Goal: Task Accomplishment & Management: Use online tool/utility

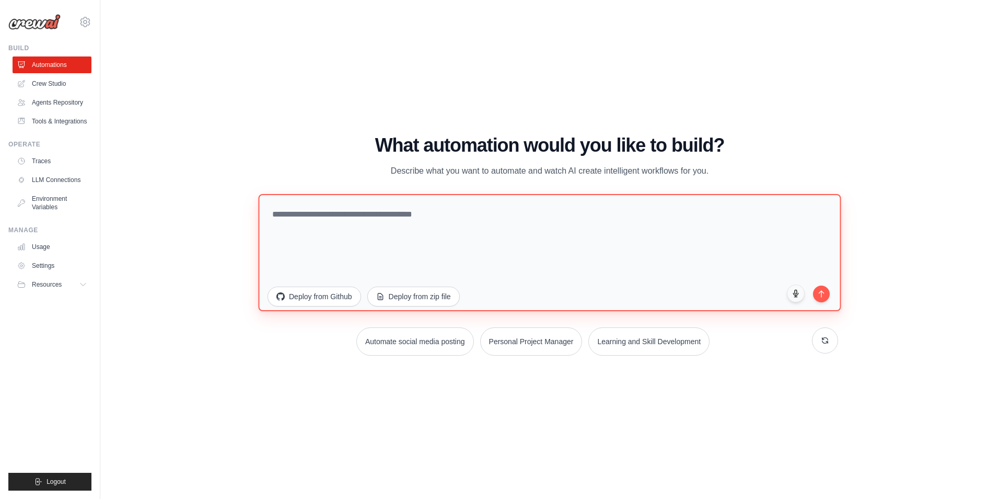
click at [390, 218] on textarea at bounding box center [549, 252] width 583 height 117
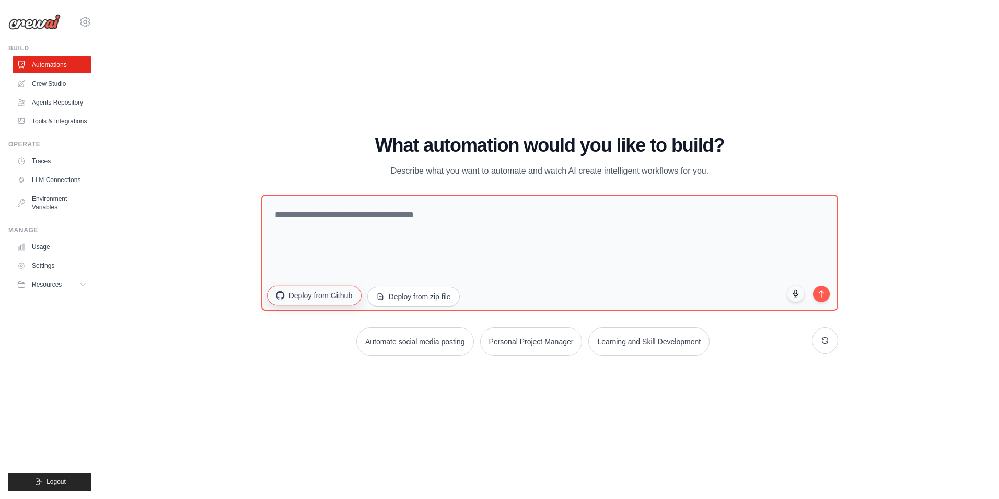
click at [332, 299] on button "Deploy from Github" at bounding box center [314, 295] width 94 height 20
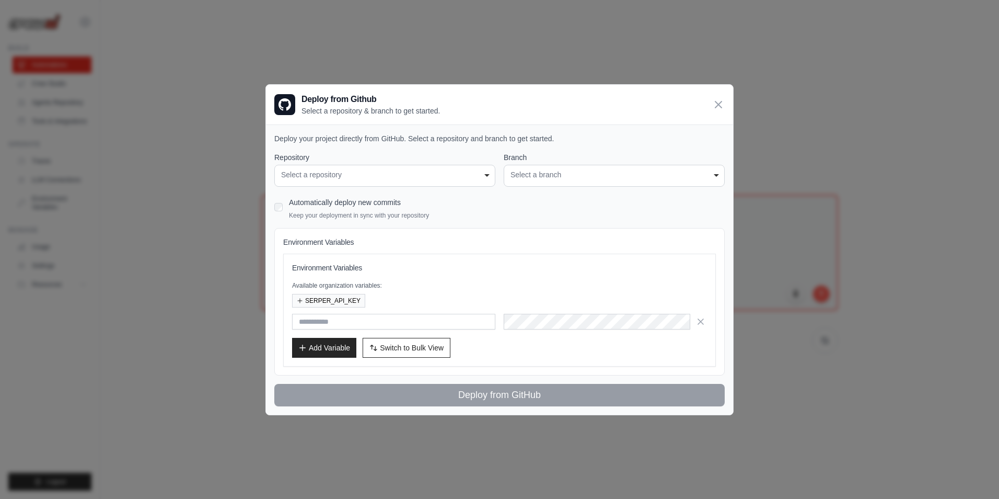
click at [407, 170] on div "Select a repository" at bounding box center [384, 174] width 207 height 11
click at [499, 155] on div "**********" at bounding box center [499, 169] width 451 height 34
click at [483, 170] on div "Select a repository" at bounding box center [384, 174] width 207 height 11
click at [429, 172] on div "Select a repository" at bounding box center [384, 174] width 207 height 11
click at [545, 181] on div "**********" at bounding box center [614, 176] width 221 height 22
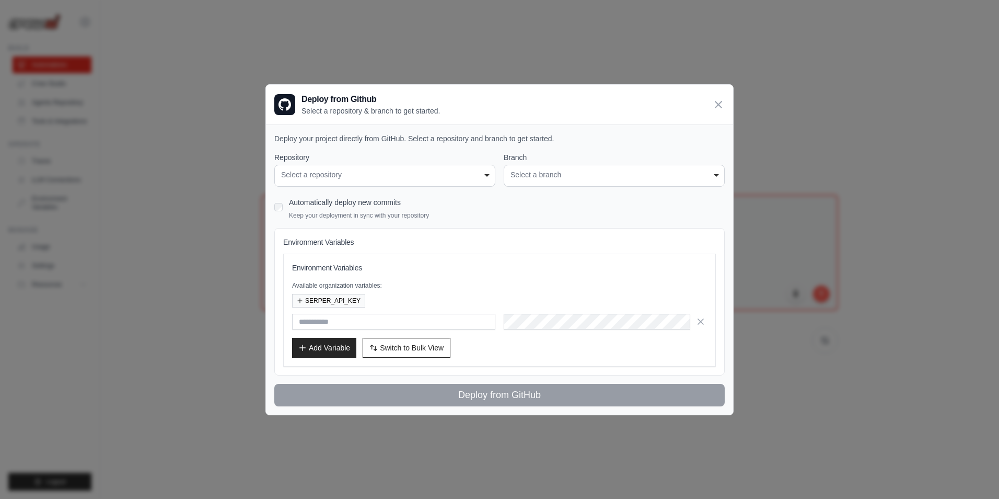
click at [366, 169] on div "Select a repository" at bounding box center [384, 174] width 207 height 11
click at [328, 177] on div "Select a repository" at bounding box center [384, 174] width 207 height 11
click at [717, 105] on icon at bounding box center [718, 104] width 13 height 13
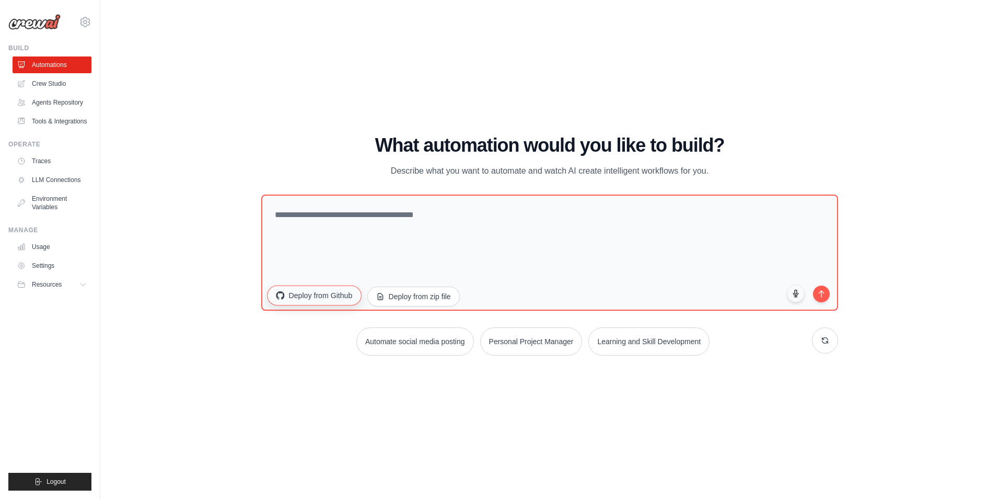
click at [332, 300] on button "Deploy from Github" at bounding box center [314, 295] width 94 height 20
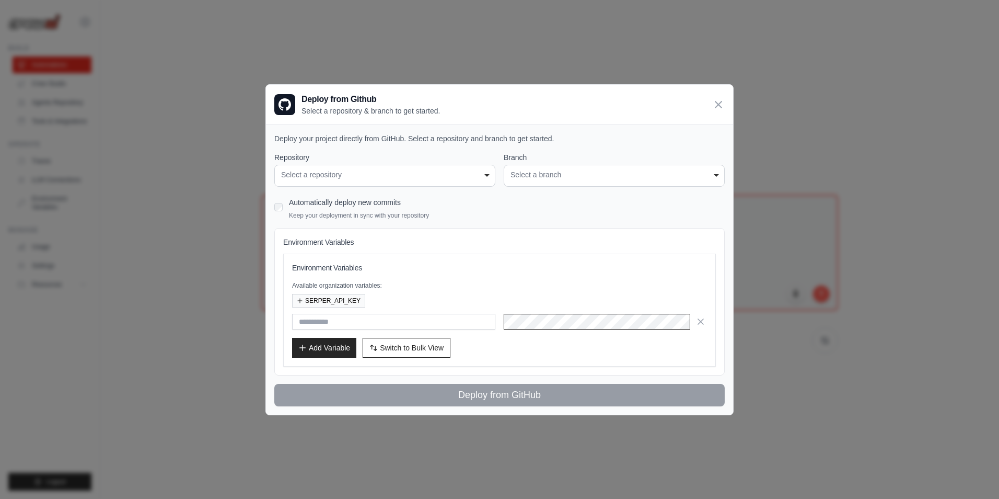
click at [547, 168] on div "**********" at bounding box center [614, 176] width 221 height 22
click at [421, 173] on div "Select a repository" at bounding box center [384, 174] width 207 height 11
click at [420, 175] on div "Select a repository" at bounding box center [384, 174] width 207 height 11
click at [722, 102] on icon at bounding box center [718, 104] width 13 height 13
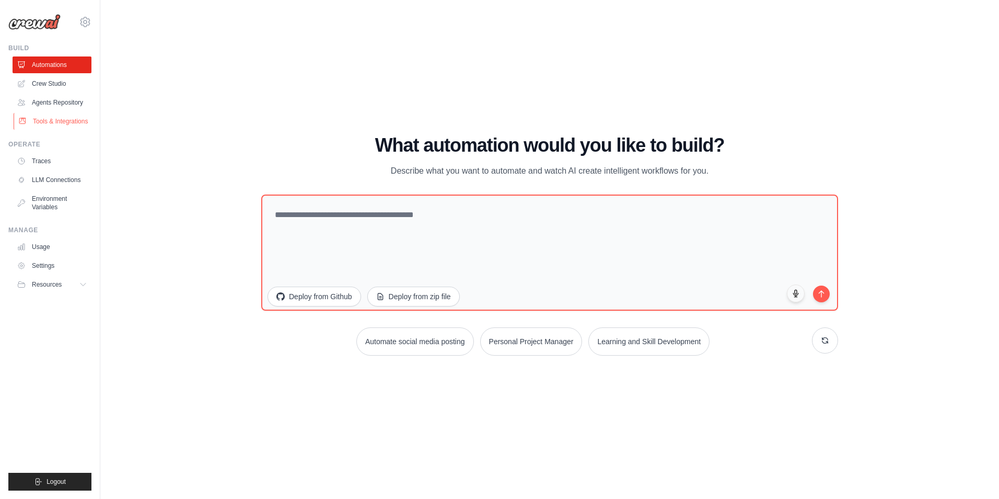
click at [52, 125] on link "Tools & Integrations" at bounding box center [53, 121] width 79 height 17
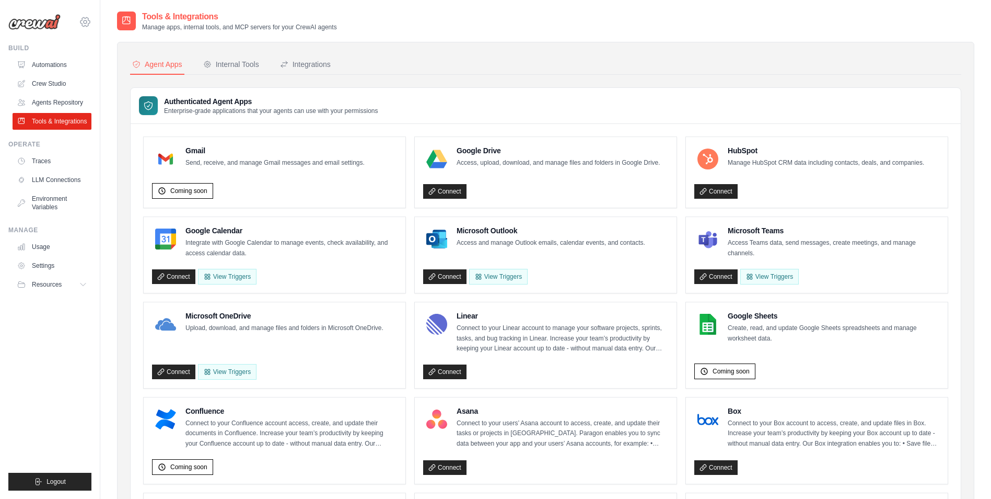
click at [90, 21] on icon at bounding box center [84, 21] width 9 height 9
click at [116, 66] on span "Settings" at bounding box center [129, 65] width 83 height 10
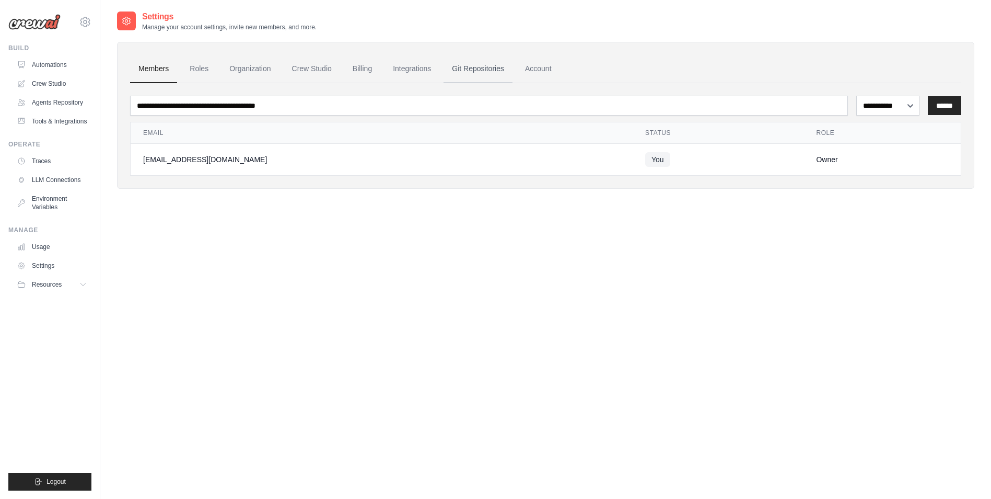
click at [487, 73] on link "Git Repositories" at bounding box center [478, 69] width 69 height 28
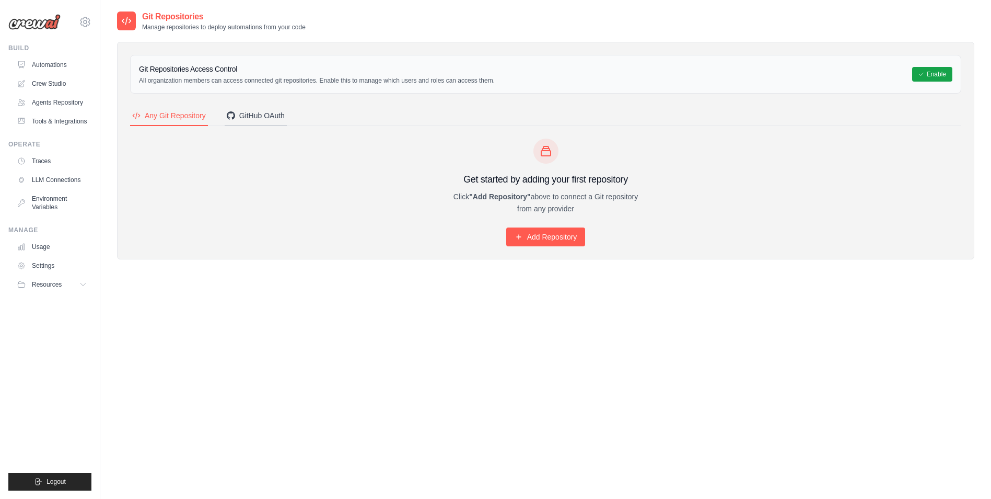
click at [250, 117] on div "GitHub OAuth" at bounding box center [256, 115] width 58 height 10
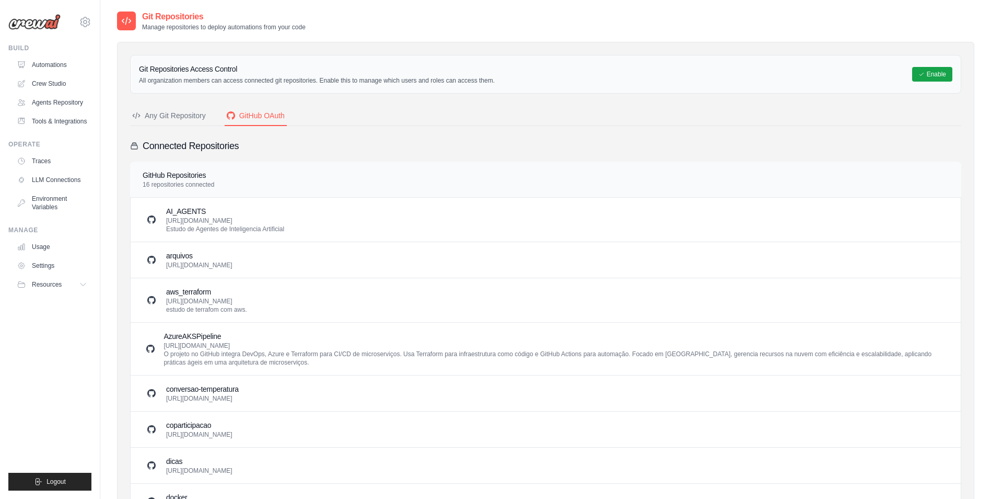
drag, startPoint x: 264, startPoint y: 215, endPoint x: 226, endPoint y: 203, distance: 39.7
click at [261, 214] on h3 "AI_AGENTS" at bounding box center [225, 211] width 118 height 10
click at [188, 116] on div "Any Git Repository" at bounding box center [169, 115] width 74 height 10
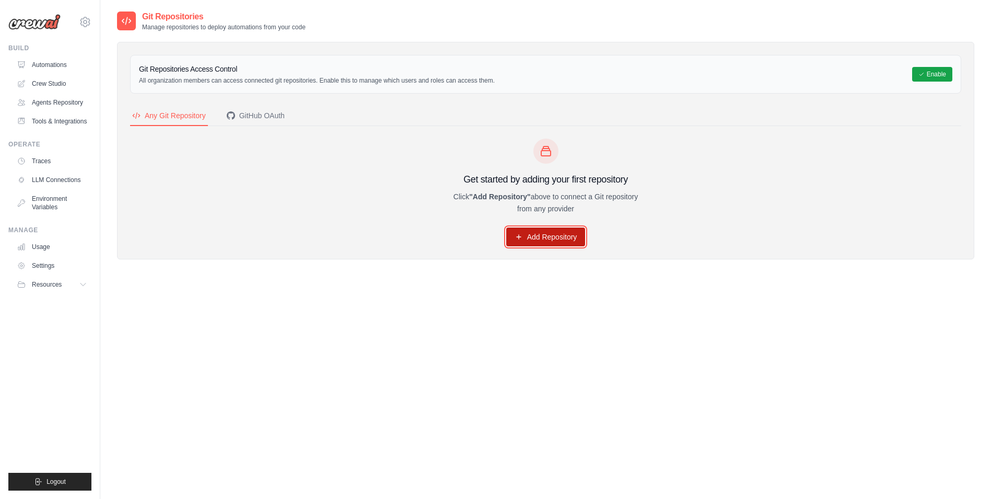
click at [535, 240] on link "Add Repository" at bounding box center [545, 236] width 79 height 19
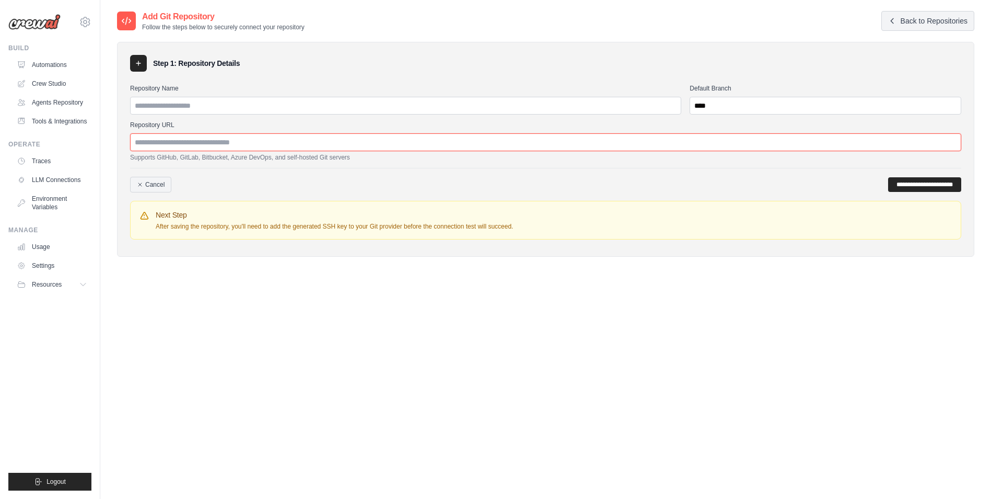
click at [220, 145] on input "Repository URL" at bounding box center [546, 142] width 832 height 18
click at [218, 107] on input "Repository Name" at bounding box center [405, 106] width 551 height 18
click at [80, 22] on icon at bounding box center [84, 21] width 9 height 9
click at [101, 68] on span "Settings" at bounding box center [129, 65] width 83 height 10
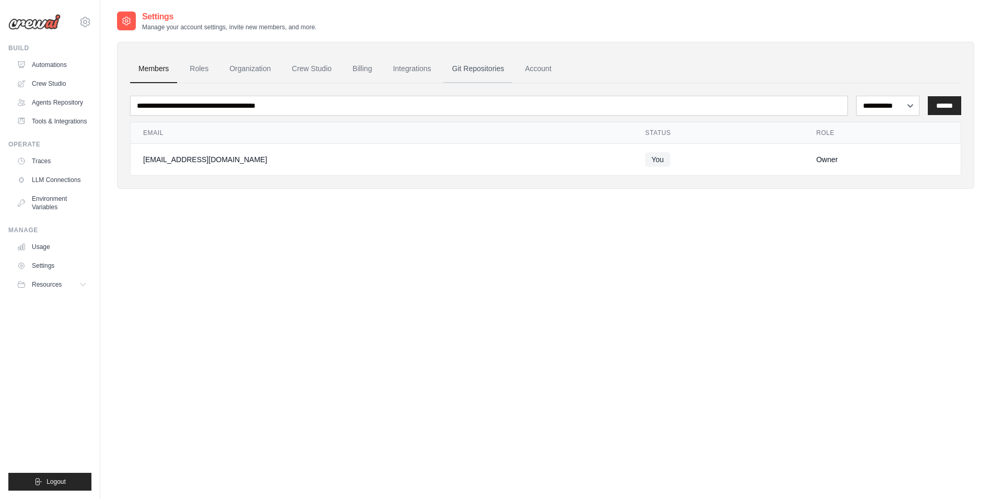
click at [464, 70] on link "Git Repositories" at bounding box center [478, 69] width 69 height 28
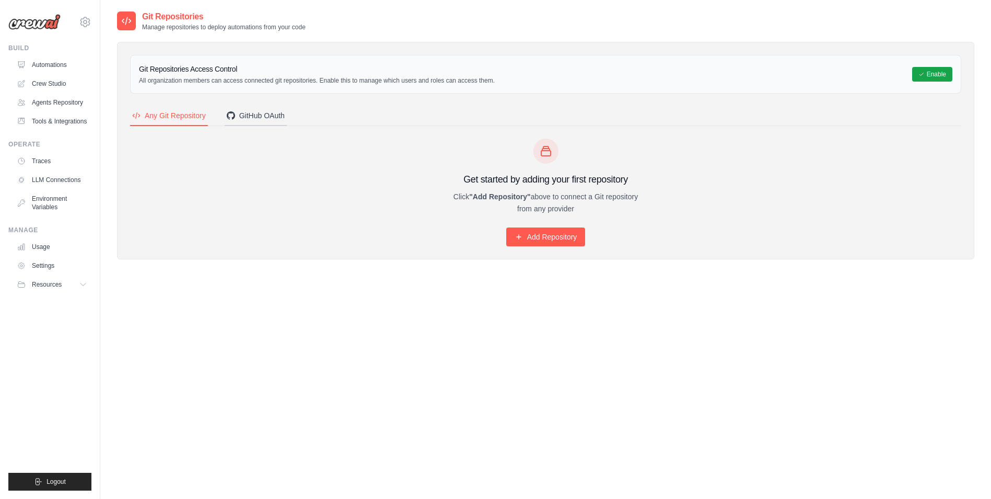
click at [255, 121] on button "GitHub OAuth" at bounding box center [256, 116] width 62 height 20
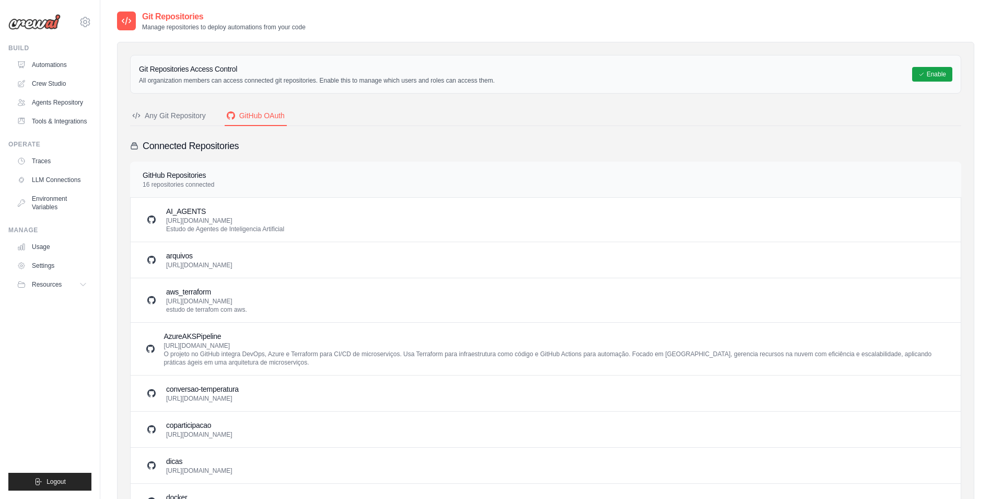
click at [205, 209] on h3 "AI_AGENTS" at bounding box center [225, 211] width 118 height 10
click at [177, 177] on h4 "GitHub Repositories" at bounding box center [179, 175] width 72 height 10
click at [122, 25] on icon at bounding box center [126, 21] width 10 height 10
click at [921, 73] on icon at bounding box center [922, 74] width 6 height 6
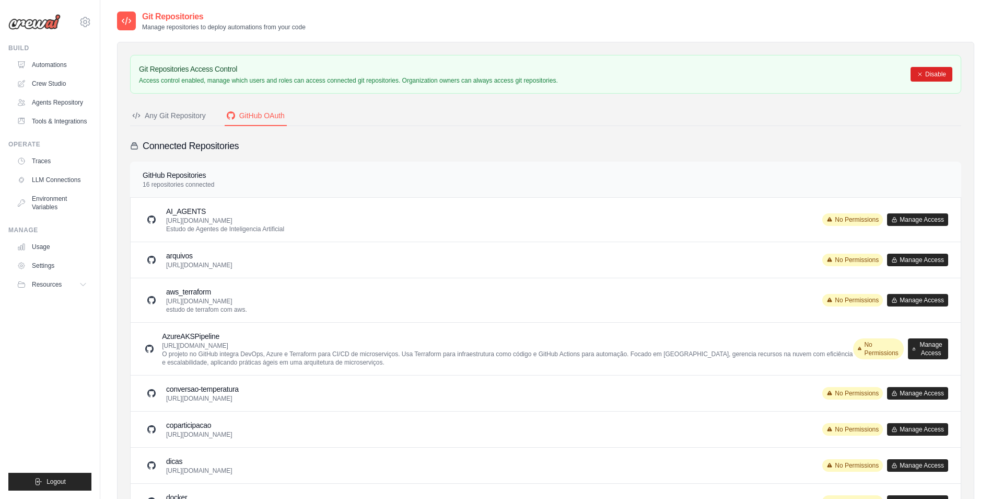
click at [171, 118] on div "Any Git Repository" at bounding box center [169, 115] width 74 height 10
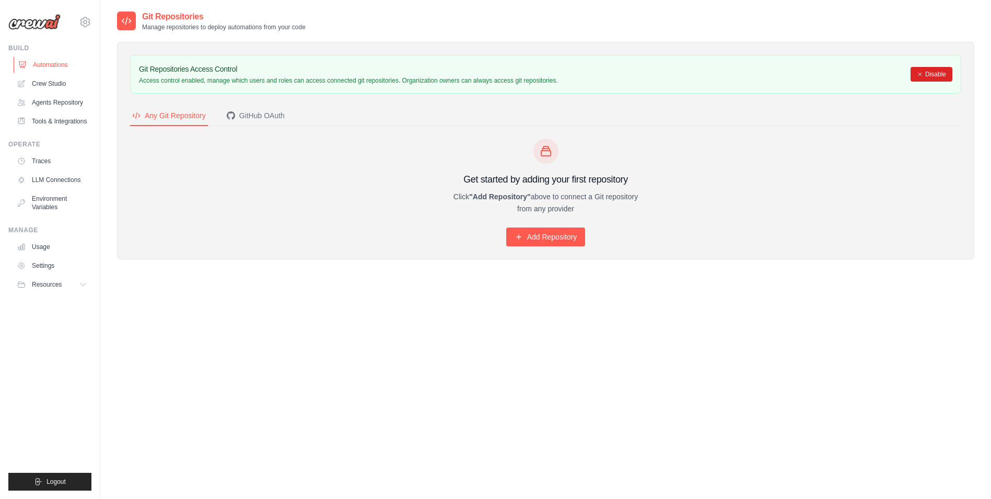
click at [57, 67] on link "Automations" at bounding box center [53, 64] width 79 height 17
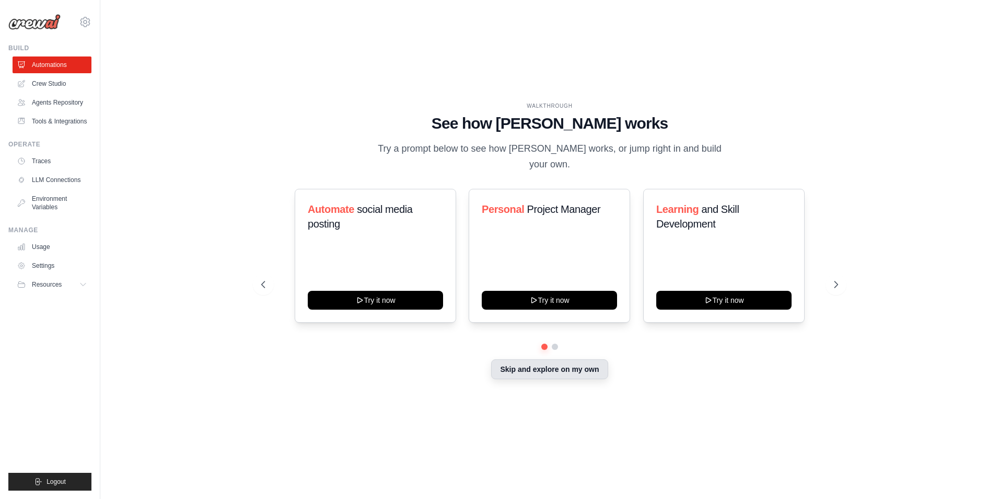
click at [556, 367] on button "Skip and explore on my own" at bounding box center [549, 369] width 117 height 20
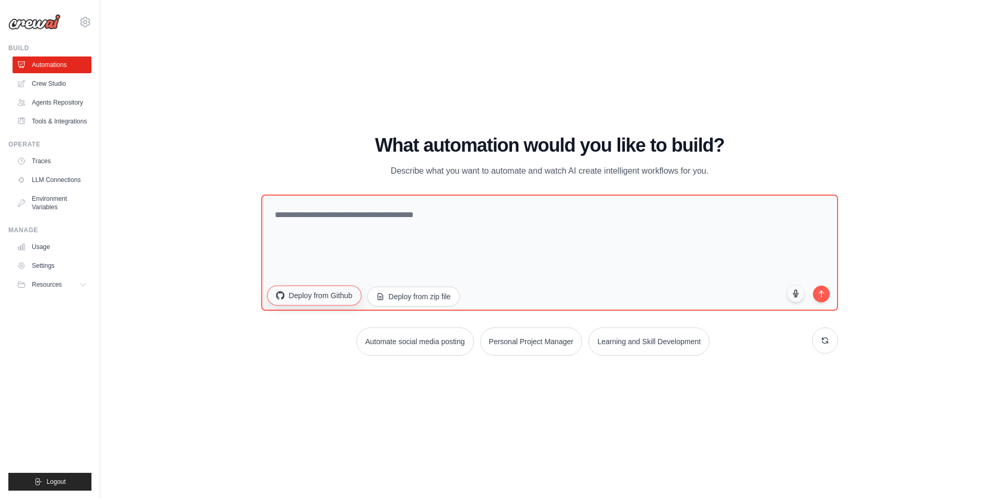
click at [328, 304] on button "Deploy from Github" at bounding box center [314, 295] width 94 height 20
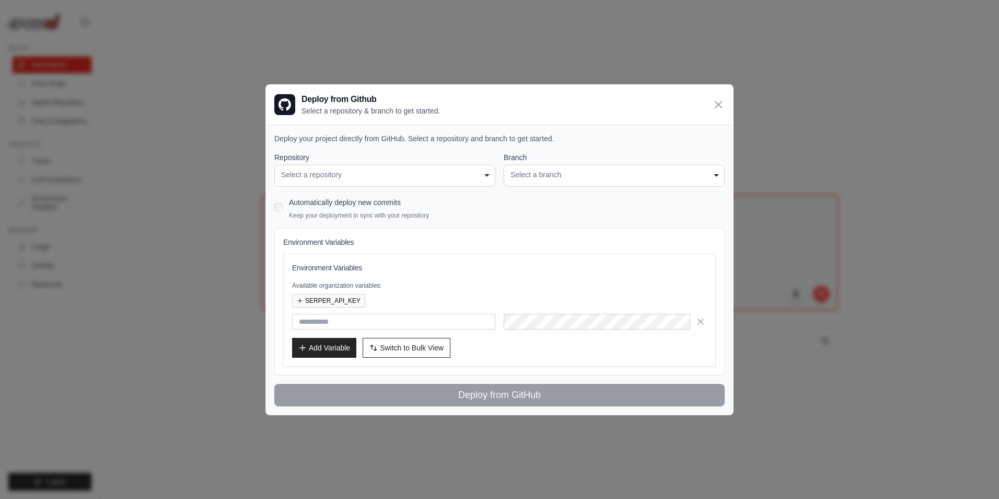
click at [346, 174] on div "Select a repository" at bounding box center [384, 174] width 207 height 11
click at [485, 177] on div "Select a repository" at bounding box center [384, 174] width 207 height 11
click at [559, 177] on div "Select a branch" at bounding box center [614, 174] width 207 height 11
click at [719, 106] on icon at bounding box center [718, 104] width 13 height 13
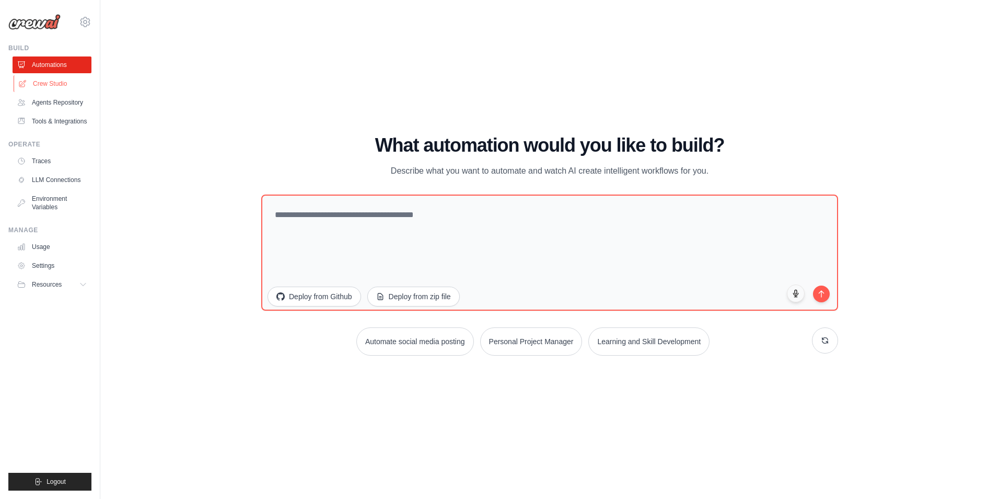
click at [48, 84] on link "Crew Studio" at bounding box center [53, 83] width 79 height 17
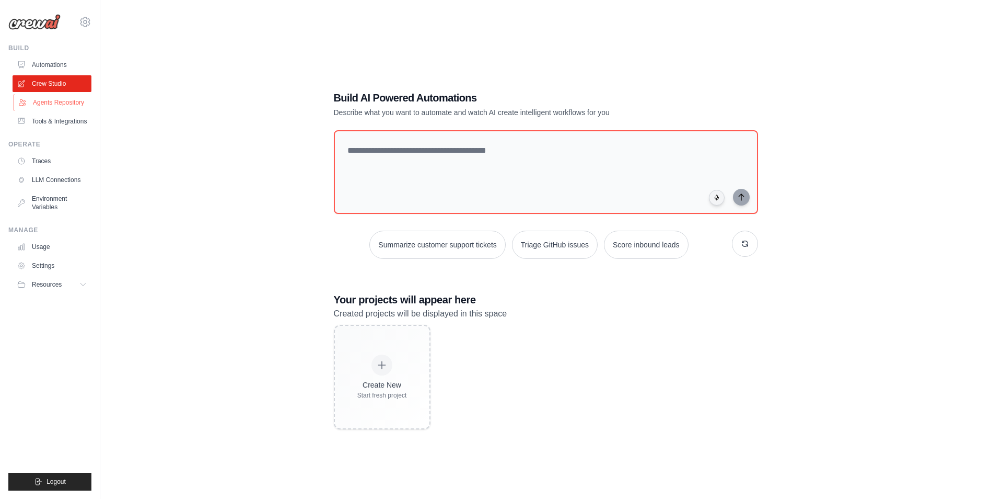
click at [71, 108] on link "Agents Repository" at bounding box center [53, 102] width 79 height 17
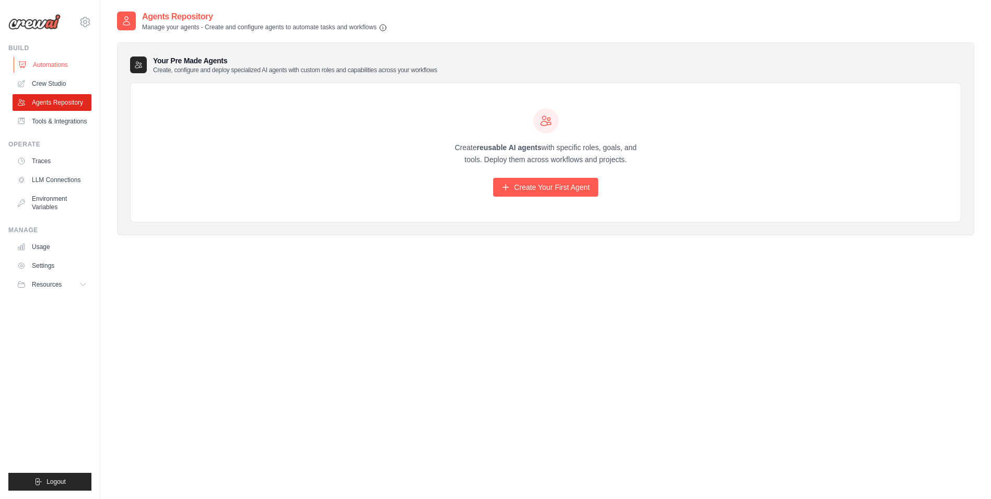
click at [54, 63] on link "Automations" at bounding box center [53, 64] width 79 height 17
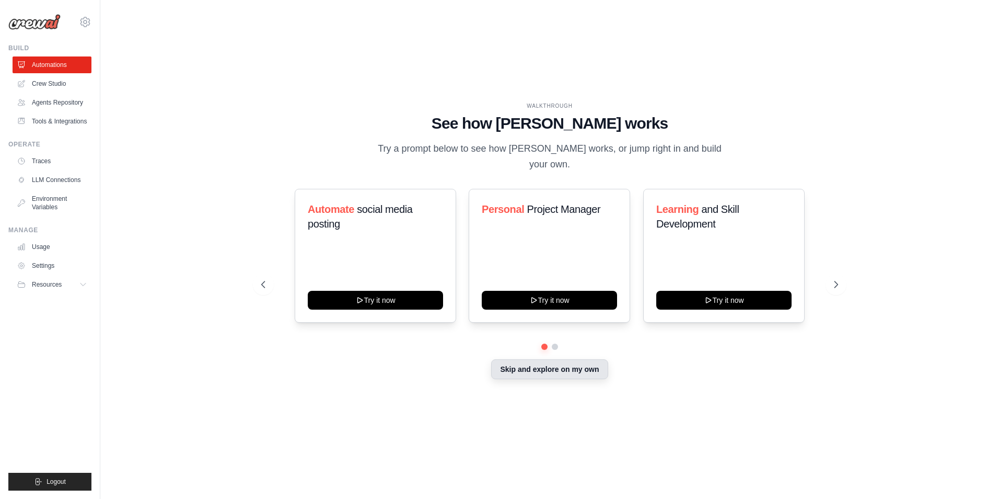
click at [541, 359] on button "Skip and explore on my own" at bounding box center [549, 369] width 117 height 20
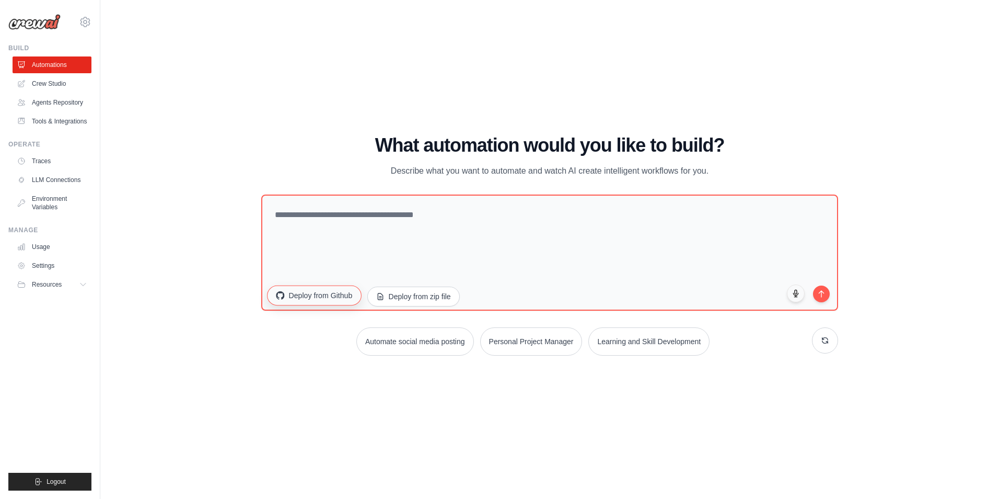
click at [310, 292] on button "Deploy from Github" at bounding box center [314, 295] width 94 height 20
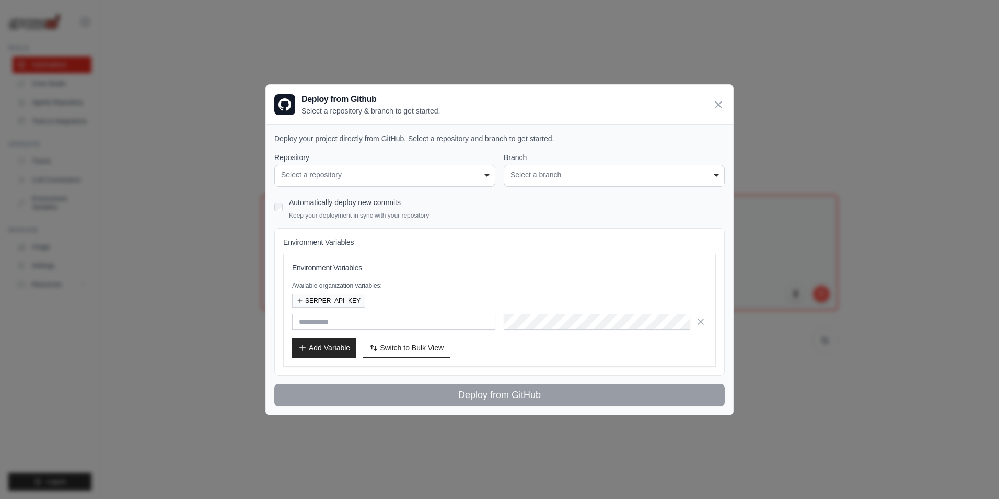
click at [282, 213] on div "Automatically deploy new commits Keep your deployment in sync with your reposit…" at bounding box center [499, 207] width 451 height 25
click at [453, 178] on div "Select a repository" at bounding box center [384, 174] width 207 height 11
click at [542, 194] on div "**********" at bounding box center [499, 279] width 451 height 254
click at [341, 241] on h4 "Environment Variables" at bounding box center [499, 242] width 433 height 10
click at [326, 275] on div "Environment Variables Available organization variables: SERPER_API_KEY Add Vari…" at bounding box center [499, 309] width 415 height 95
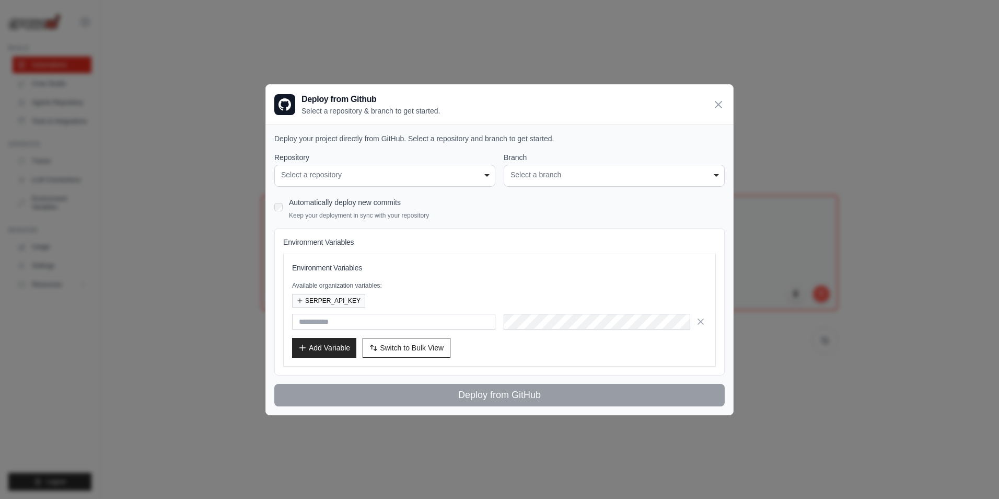
drag, startPoint x: 326, startPoint y: 275, endPoint x: 325, endPoint y: 269, distance: 7.0
click at [325, 269] on h3 "Environment Variables" at bounding box center [499, 267] width 415 height 10
click at [582, 184] on div "**********" at bounding box center [614, 176] width 221 height 22
click at [455, 180] on div "Select a repository" at bounding box center [384, 174] width 207 height 11
click at [717, 99] on icon at bounding box center [718, 104] width 13 height 13
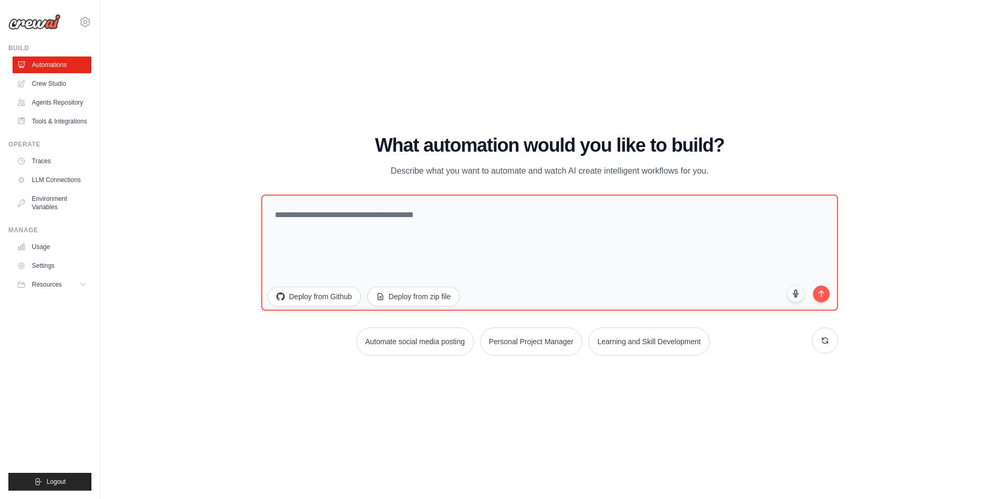
click at [469, 111] on div "WALKTHROUGH See how CrewAI works Try a prompt below to see how CrewAI works, or…" at bounding box center [550, 249] width 866 height 478
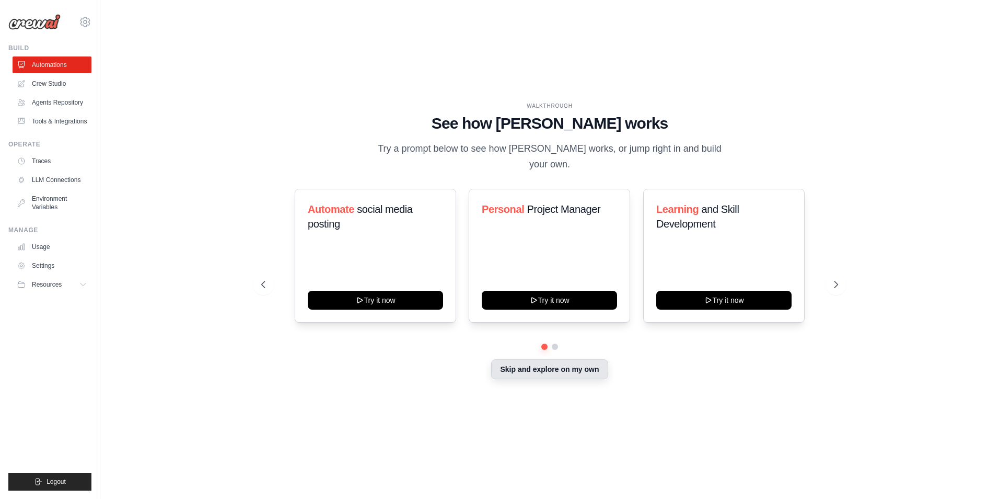
click at [544, 372] on div "Skip and explore on my own" at bounding box center [549, 370] width 577 height 20
click at [526, 367] on button "Skip and explore on my own" at bounding box center [549, 369] width 117 height 20
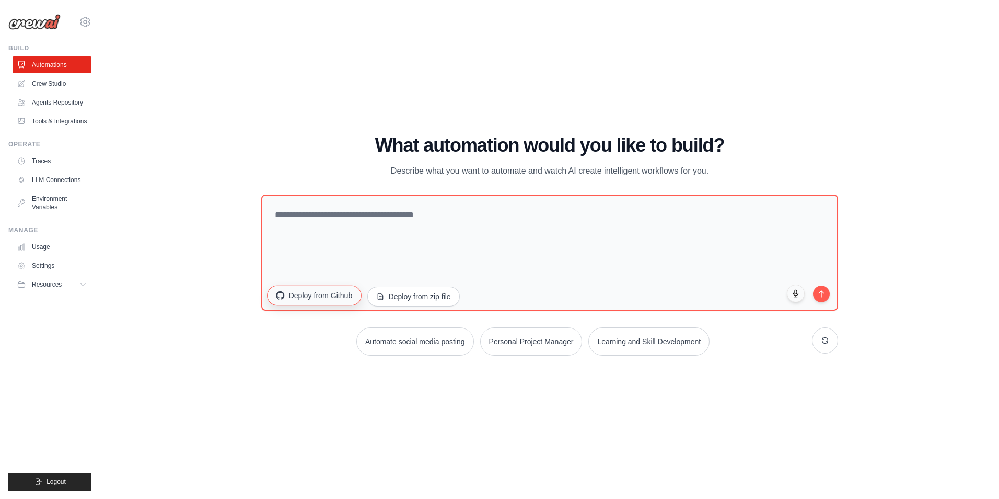
click at [338, 302] on button "Deploy from Github" at bounding box center [314, 295] width 94 height 20
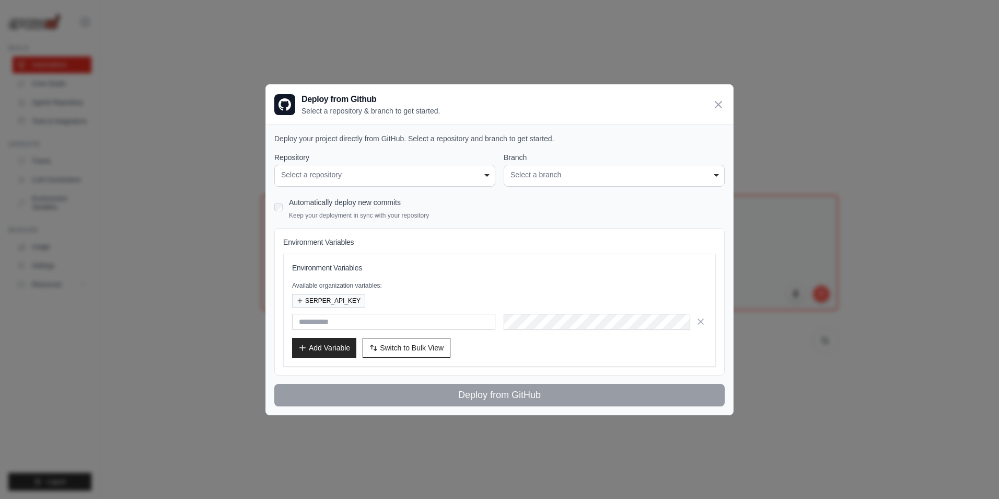
click at [359, 170] on div "Select a repository" at bounding box center [384, 174] width 207 height 11
click at [194, 240] on div "**********" at bounding box center [499, 249] width 999 height 499
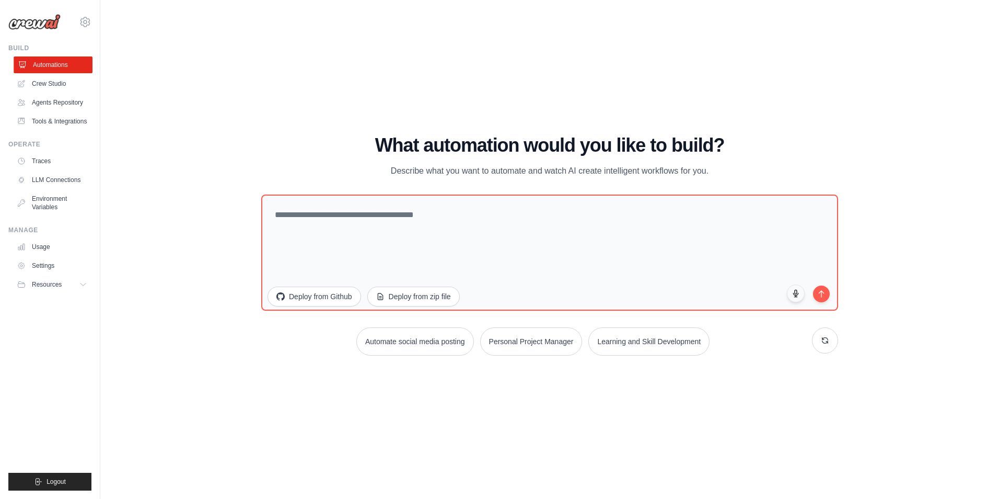
click at [62, 58] on link "Automations" at bounding box center [53, 64] width 79 height 17
click at [88, 20] on icon at bounding box center [85, 22] width 13 height 13
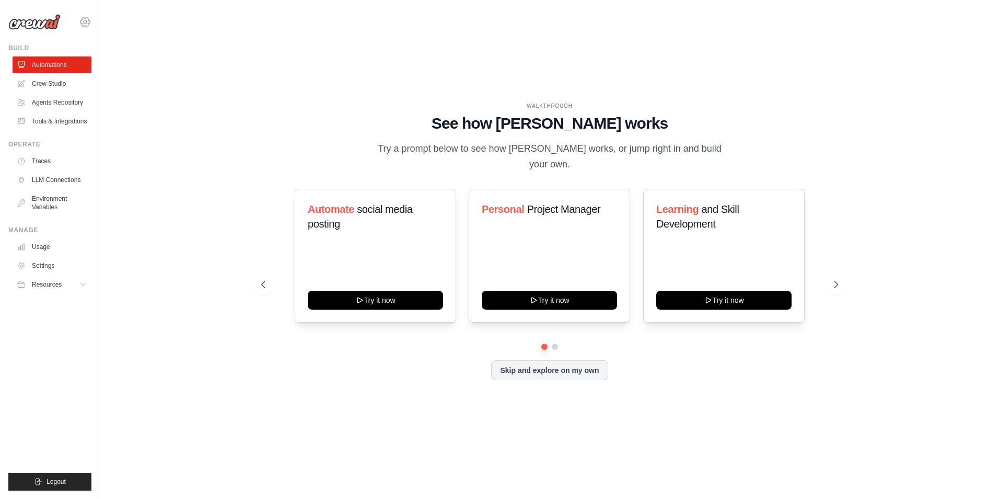
click at [87, 20] on icon at bounding box center [85, 22] width 13 height 13
click at [95, 68] on icon at bounding box center [92, 65] width 8 height 8
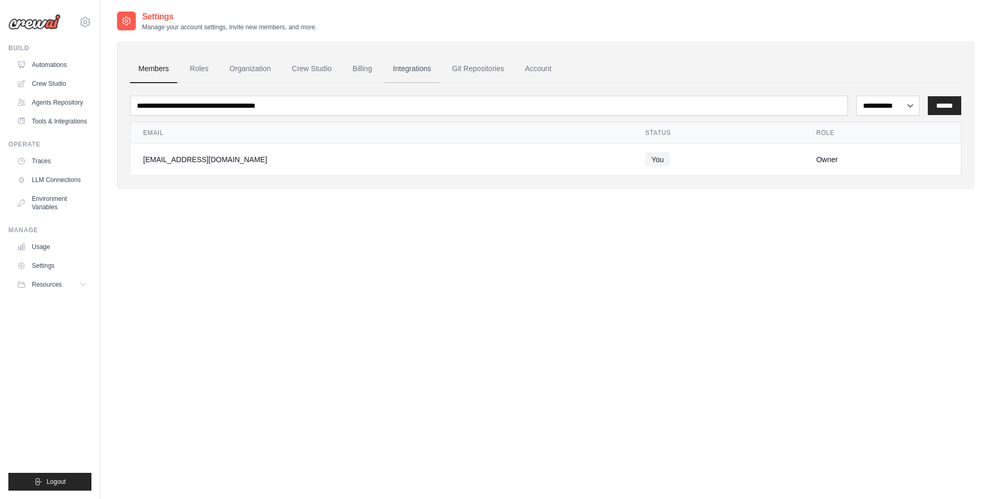
click at [411, 71] on link "Integrations" at bounding box center [412, 69] width 55 height 28
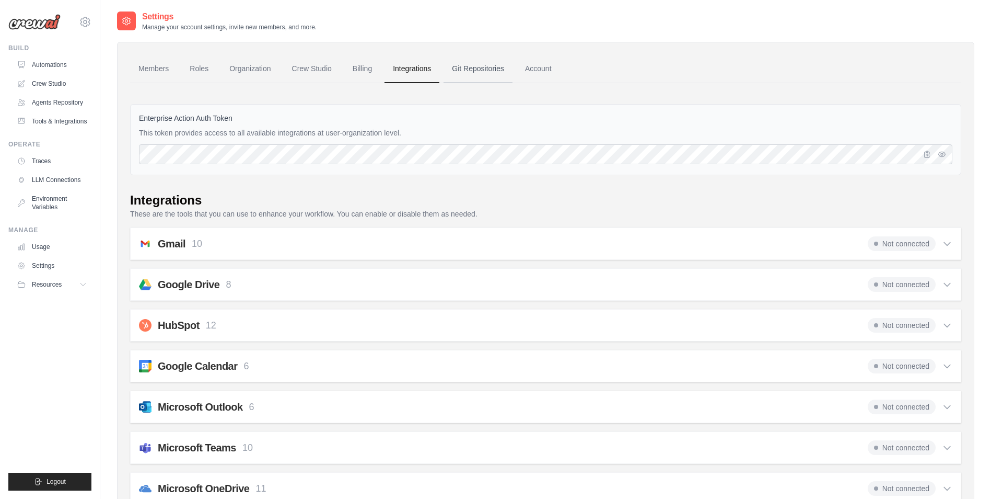
click at [474, 75] on link "Git Repositories" at bounding box center [478, 69] width 69 height 28
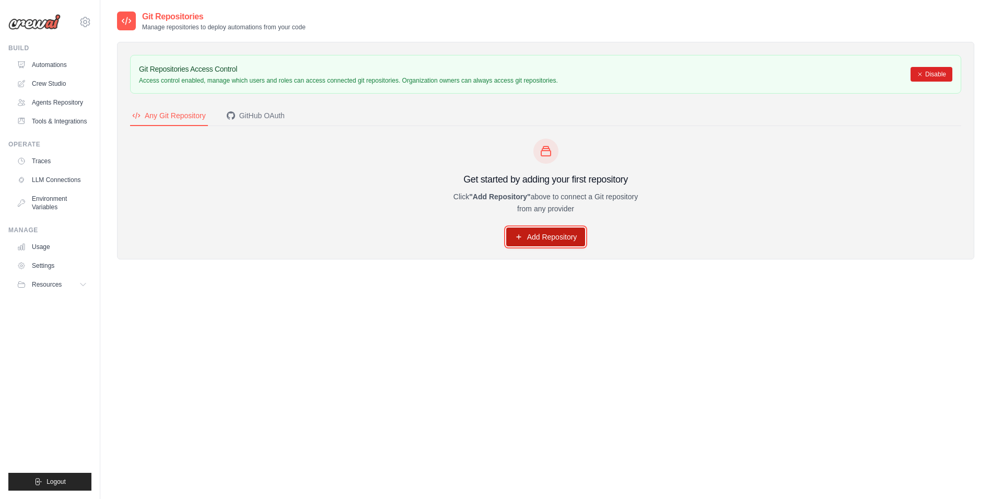
click at [548, 241] on link "Add Repository" at bounding box center [545, 236] width 79 height 19
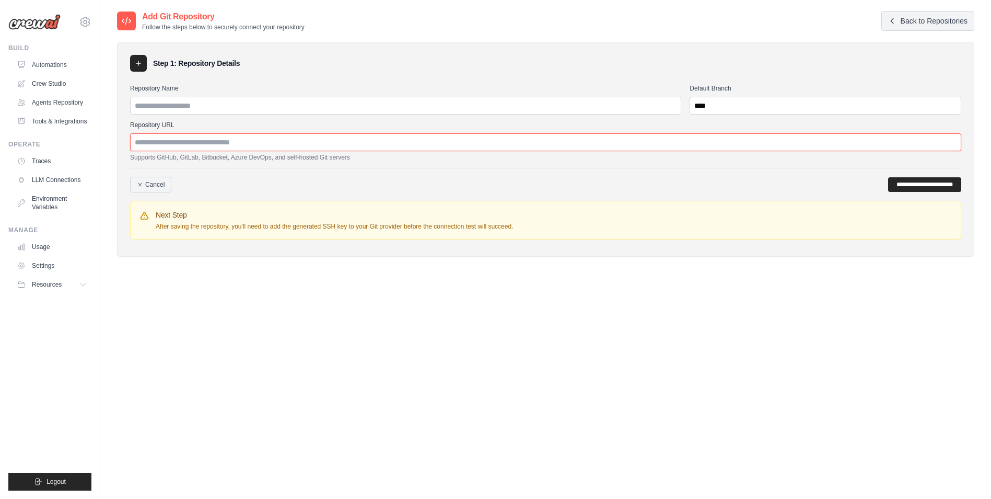
click at [201, 144] on input "Repository URL" at bounding box center [546, 142] width 832 height 18
click at [244, 107] on input "Repository Name" at bounding box center [405, 106] width 551 height 18
click at [54, 68] on link "Automations" at bounding box center [53, 64] width 79 height 17
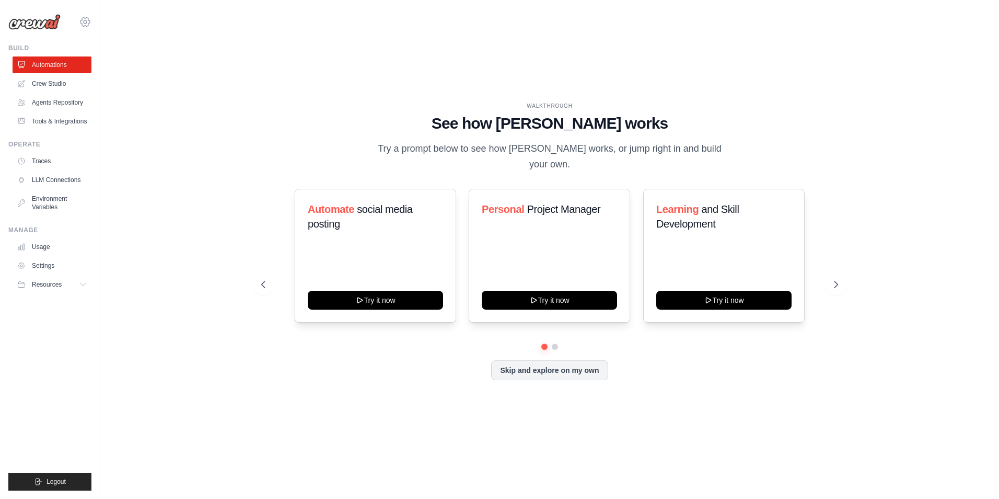
click at [87, 19] on icon at bounding box center [85, 22] width 13 height 13
click at [105, 64] on span "Settings" at bounding box center [129, 65] width 83 height 10
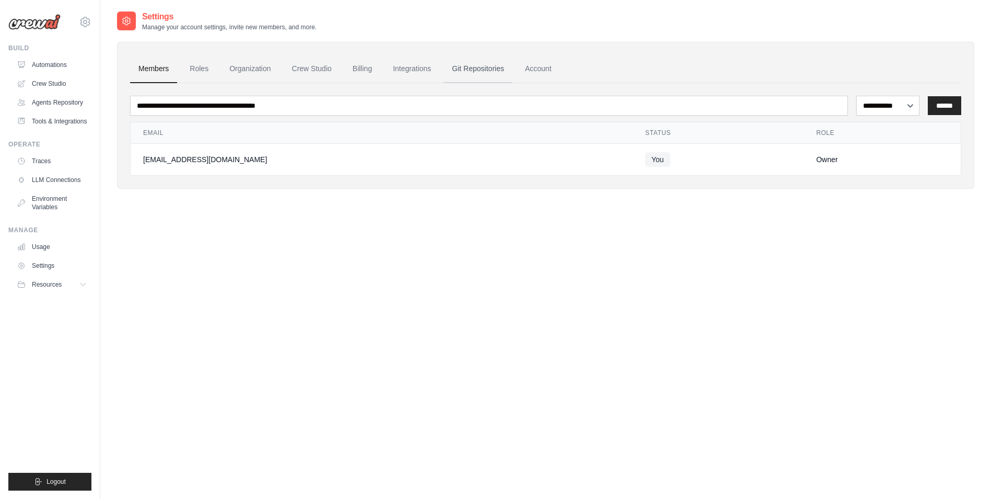
click at [489, 67] on link "Git Repositories" at bounding box center [478, 69] width 69 height 28
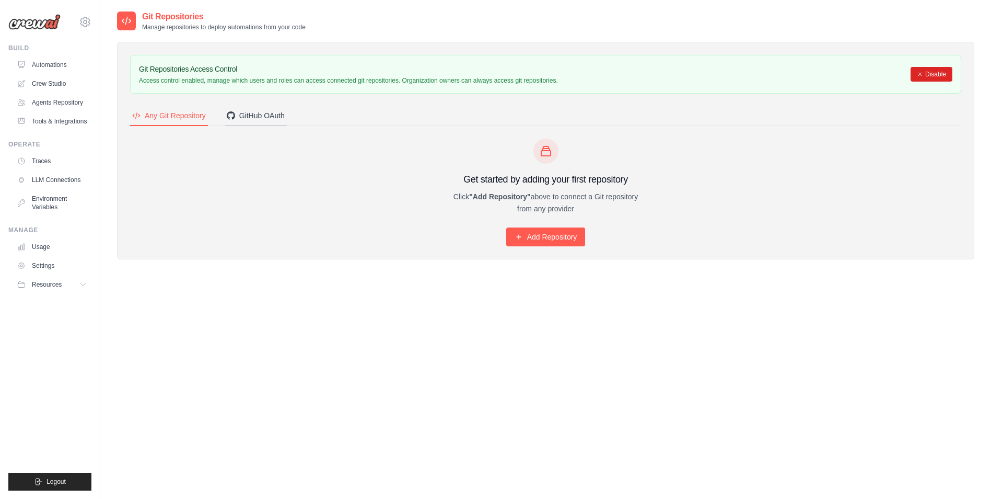
click at [251, 119] on div "GitHub OAuth" at bounding box center [256, 115] width 58 height 10
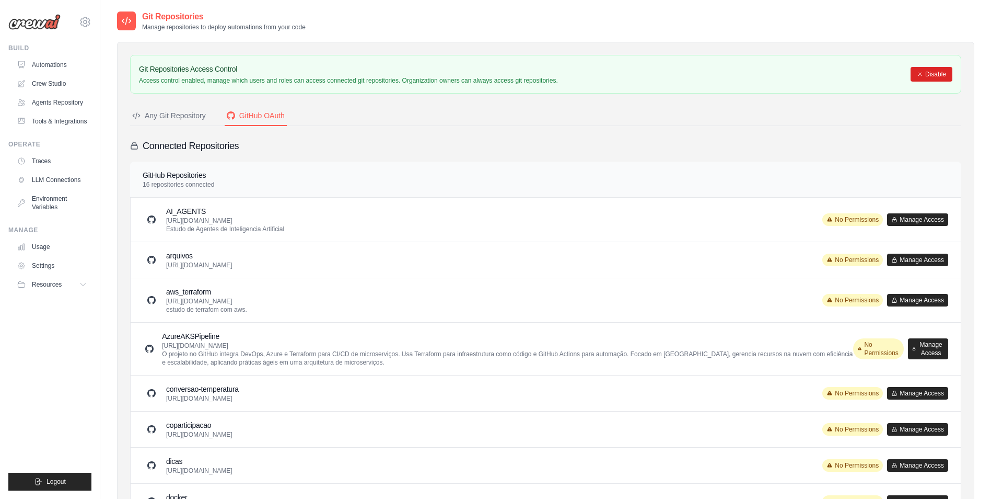
click at [234, 224] on p "https://github.com/ABCS89/AI_AGENTS.git Estudo de Agentes de Inteligencia Artif…" at bounding box center [225, 224] width 118 height 17
click at [924, 222] on button "Manage Access" at bounding box center [917, 219] width 61 height 13
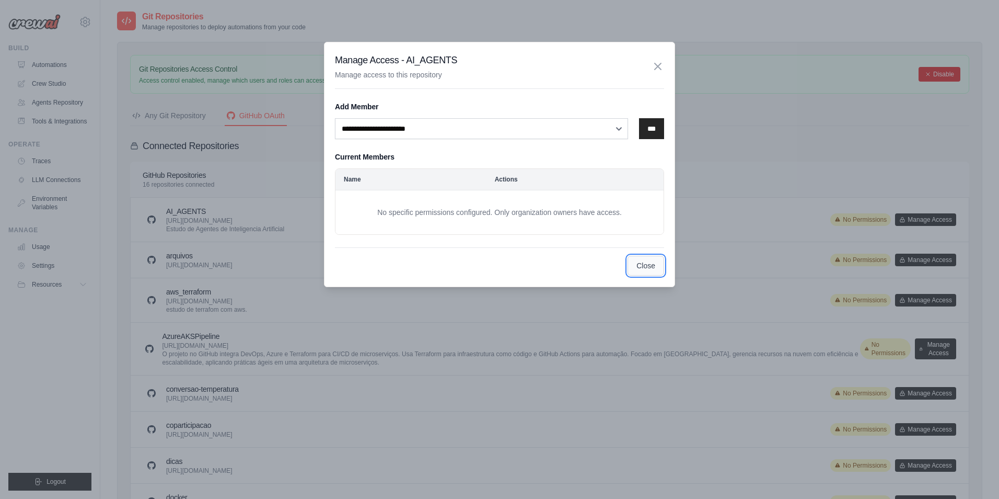
click at [650, 272] on button "Close" at bounding box center [646, 266] width 37 height 20
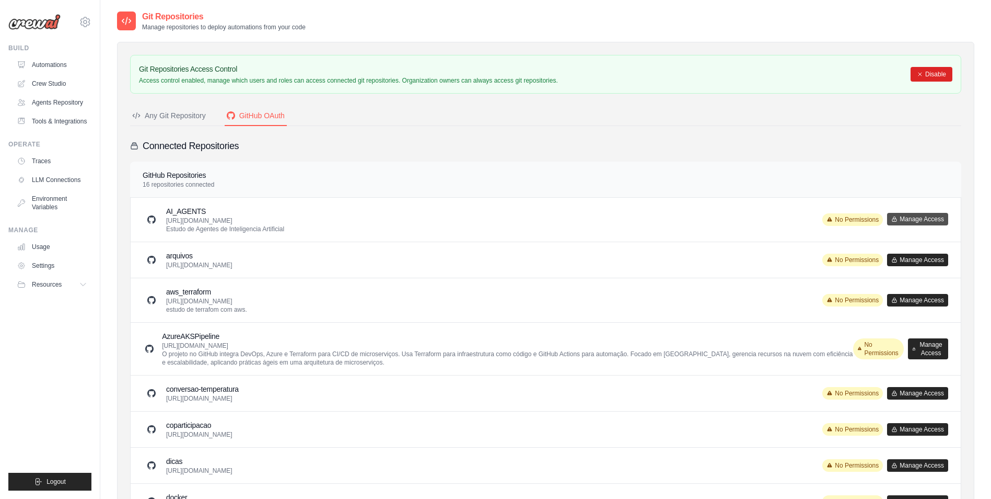
click at [926, 222] on button "Manage Access" at bounding box center [917, 219] width 61 height 13
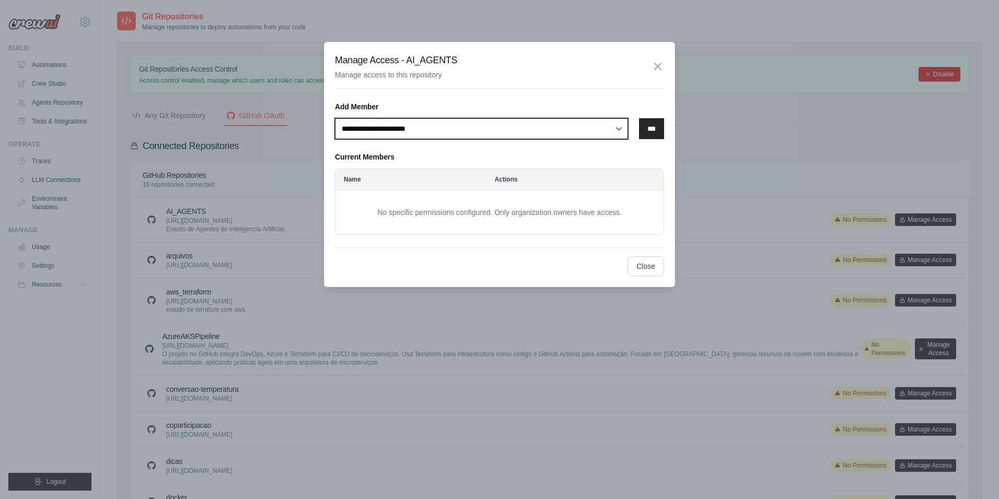
click at [609, 127] on select "**********" at bounding box center [481, 128] width 293 height 21
select select "******"
click at [335, 118] on select "**********" at bounding box center [481, 128] width 293 height 21
click at [649, 132] on input "***" at bounding box center [651, 128] width 25 height 21
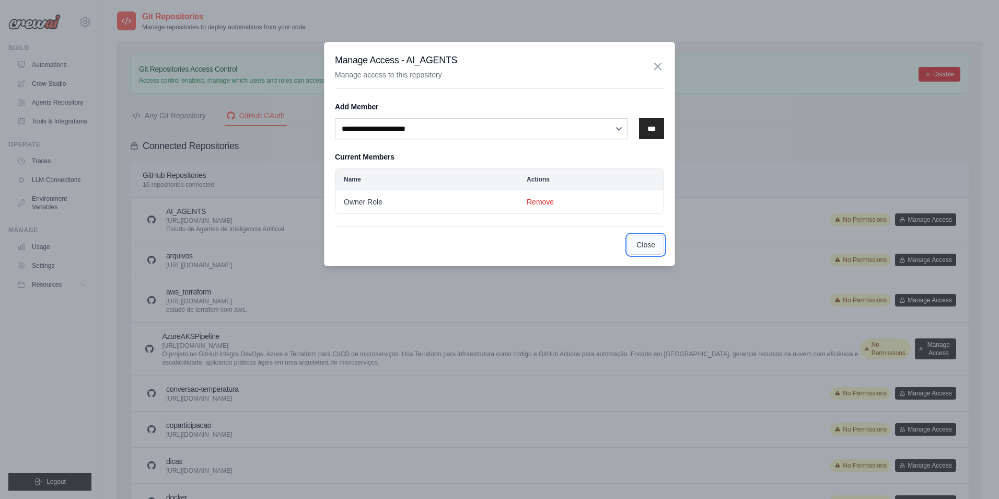
click at [643, 249] on button "Close" at bounding box center [646, 245] width 37 height 20
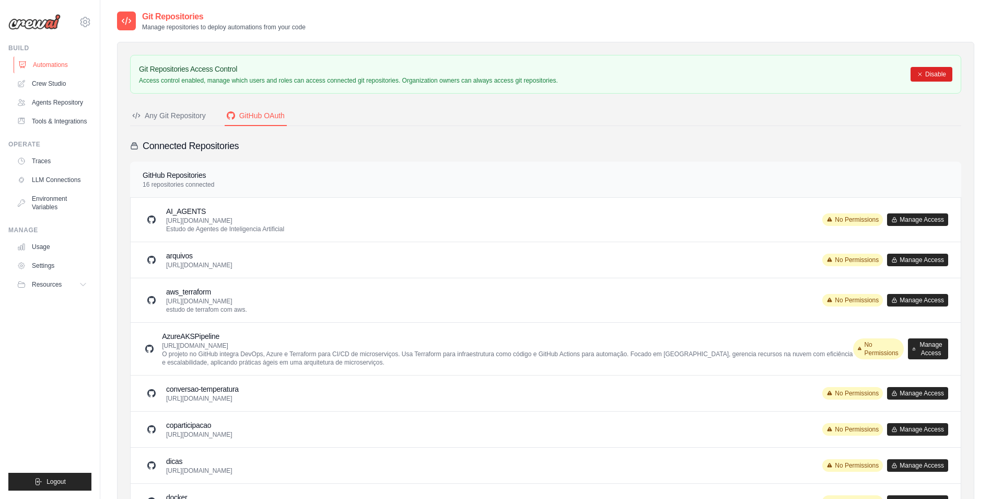
click at [69, 66] on link "Automations" at bounding box center [53, 64] width 79 height 17
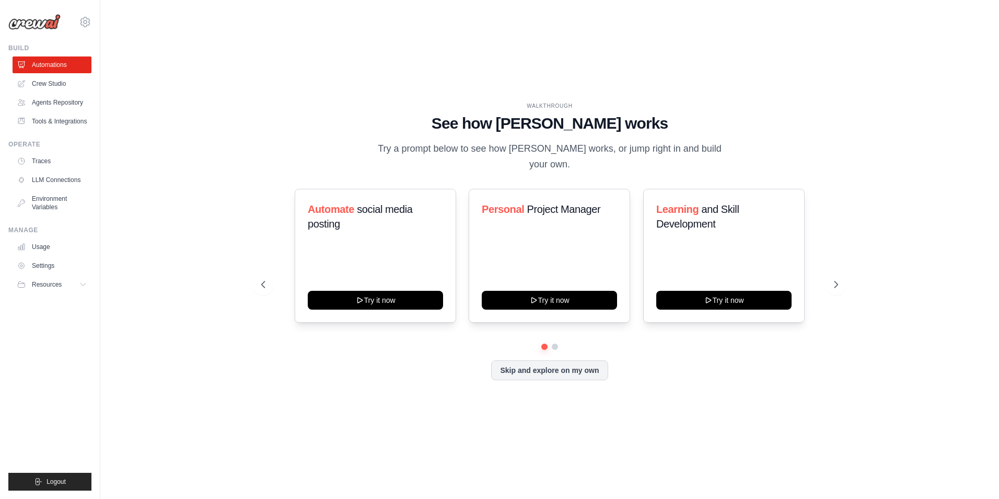
click at [544, 367] on div "Automate social media posting Try it now Personal Project Manager Try it now Le…" at bounding box center [549, 284] width 577 height 191
click at [555, 359] on button "Skip and explore on my own" at bounding box center [549, 369] width 117 height 20
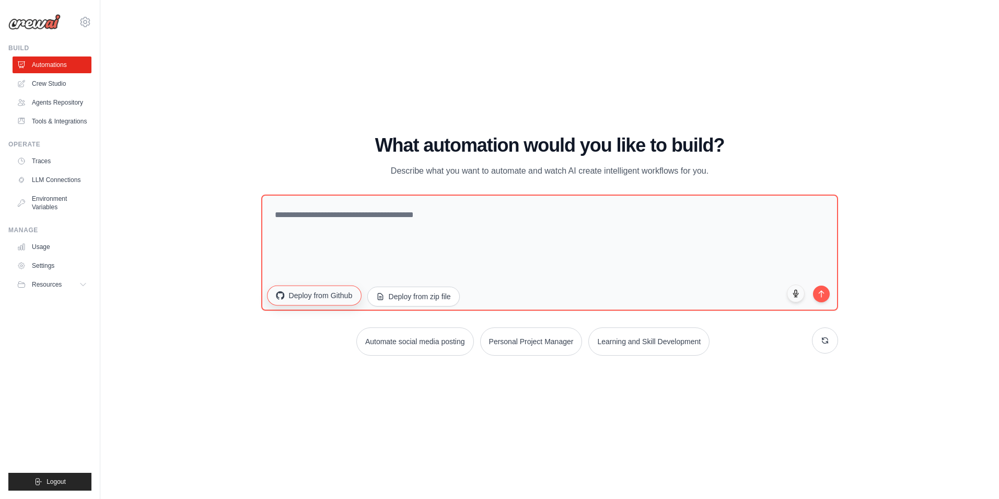
click at [337, 301] on button "Deploy from Github" at bounding box center [314, 295] width 94 height 20
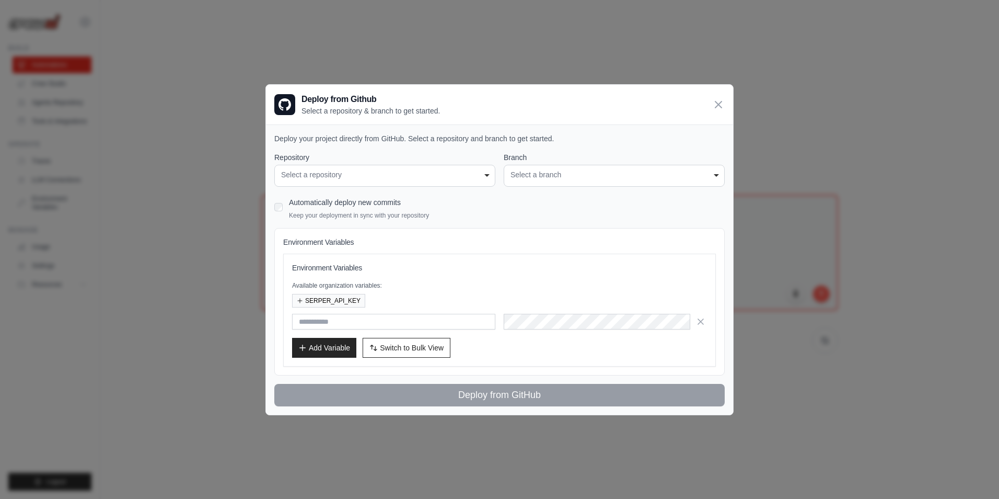
click at [423, 164] on div "**********" at bounding box center [384, 169] width 221 height 34
click at [422, 168] on div "**********" at bounding box center [384, 176] width 221 height 22
click at [423, 177] on div "Select a repository" at bounding box center [384, 174] width 207 height 11
click at [433, 178] on div "Select a repository" at bounding box center [384, 174] width 207 height 11
click at [449, 177] on div "Select a repository" at bounding box center [384, 174] width 207 height 11
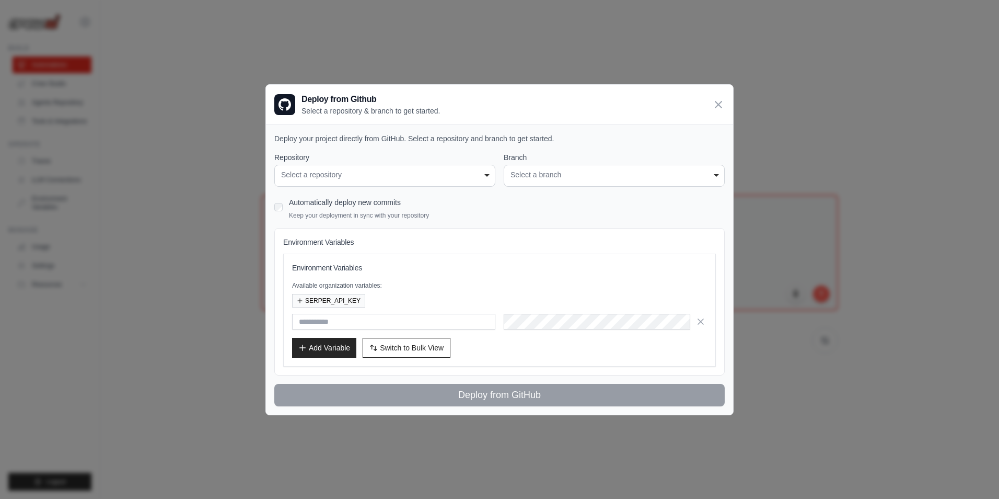
click at [644, 179] on div "**********" at bounding box center [614, 176] width 221 height 22
click at [643, 175] on div "Select a branch" at bounding box center [614, 174] width 207 height 11
click at [718, 101] on icon at bounding box center [718, 104] width 13 height 13
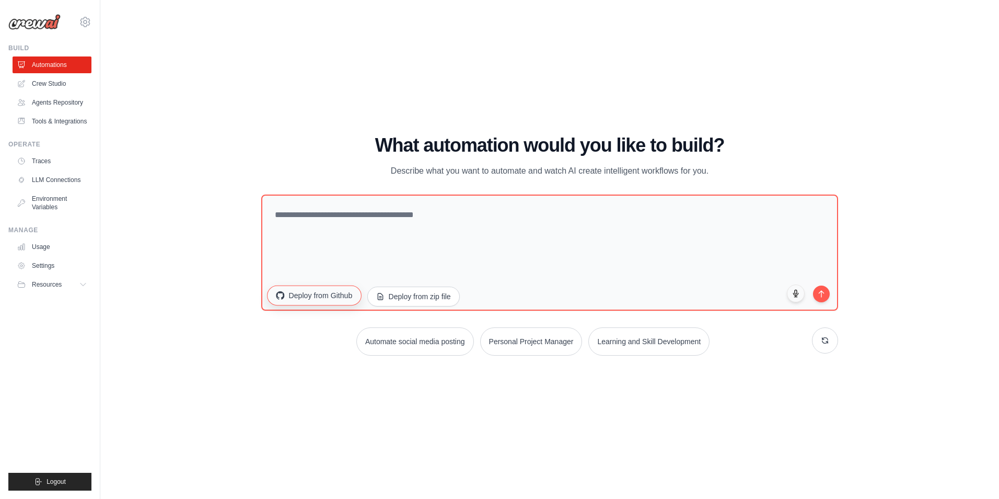
click at [289, 298] on button "Deploy from Github" at bounding box center [314, 295] width 94 height 20
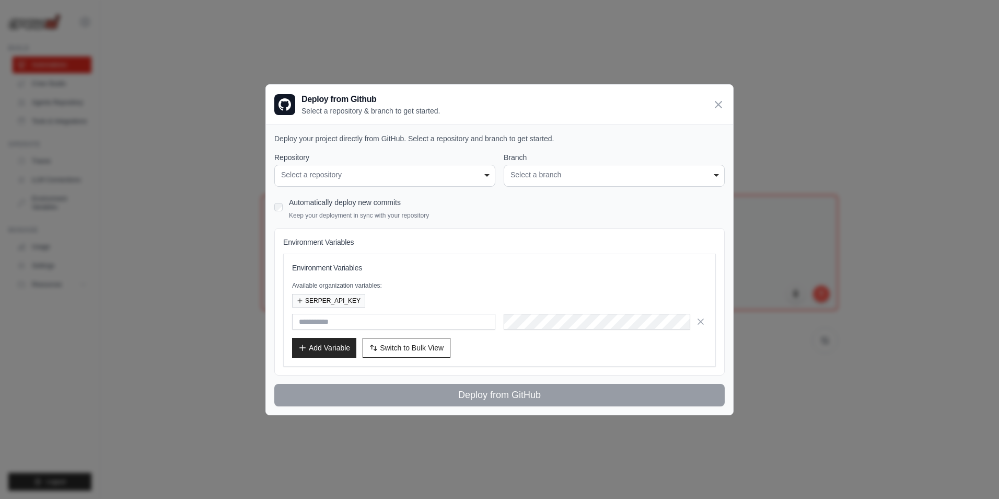
click at [356, 180] on div "**********" at bounding box center [384, 176] width 221 height 22
click at [383, 178] on div "Select a repository" at bounding box center [384, 174] width 207 height 11
click at [723, 105] on icon at bounding box center [718, 104] width 13 height 13
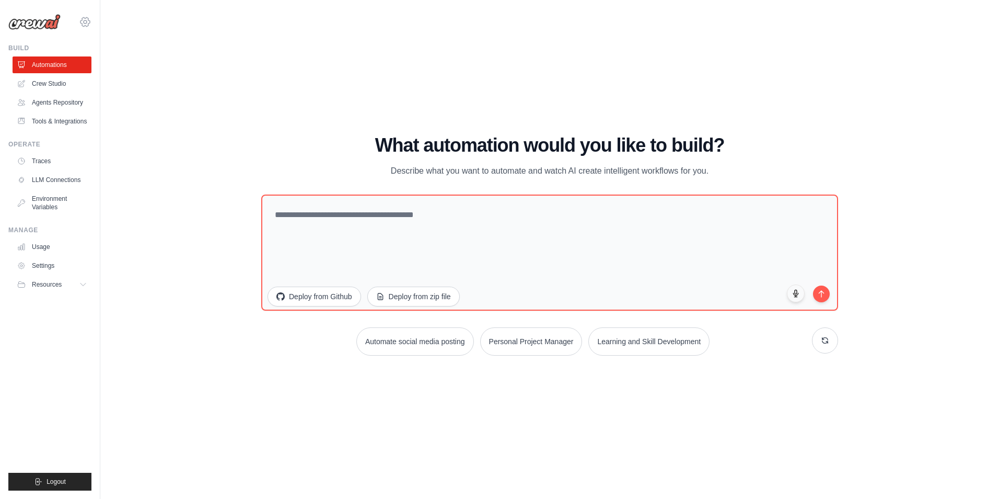
click at [87, 21] on icon at bounding box center [85, 22] width 13 height 13
click at [85, 21] on icon at bounding box center [85, 22] width 13 height 13
click at [88, 22] on icon at bounding box center [85, 22] width 13 height 13
click at [87, 26] on icon at bounding box center [85, 22] width 13 height 13
click at [85, 24] on icon at bounding box center [85, 21] width 3 height 3
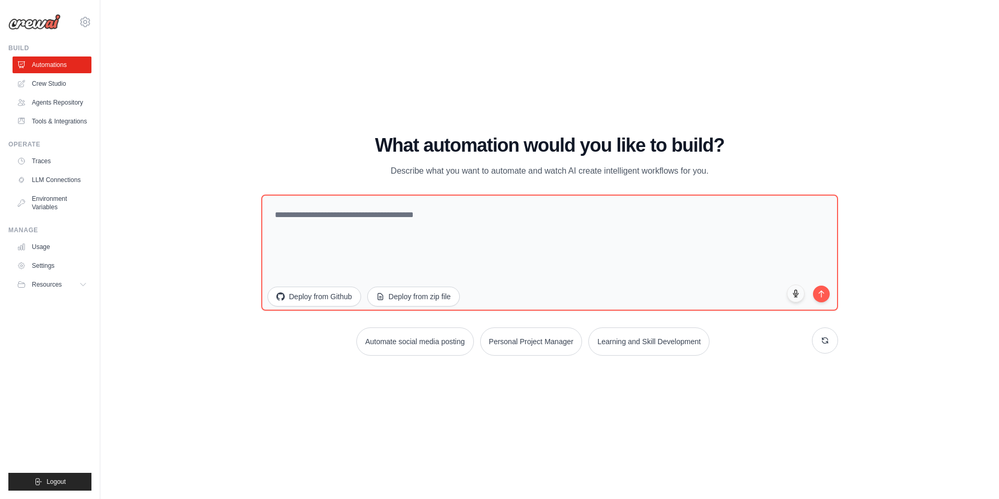
drag, startPoint x: 85, startPoint y: 21, endPoint x: 82, endPoint y: 11, distance: 10.4
click at [82, 11] on div "andrebcs89@gmail.com Settings" at bounding box center [49, 16] width 83 height 33
click at [83, 24] on icon at bounding box center [85, 22] width 13 height 13
click at [88, 25] on icon at bounding box center [85, 22] width 13 height 13
drag, startPoint x: 183, startPoint y: 59, endPoint x: 183, endPoint y: 69, distance: 9.9
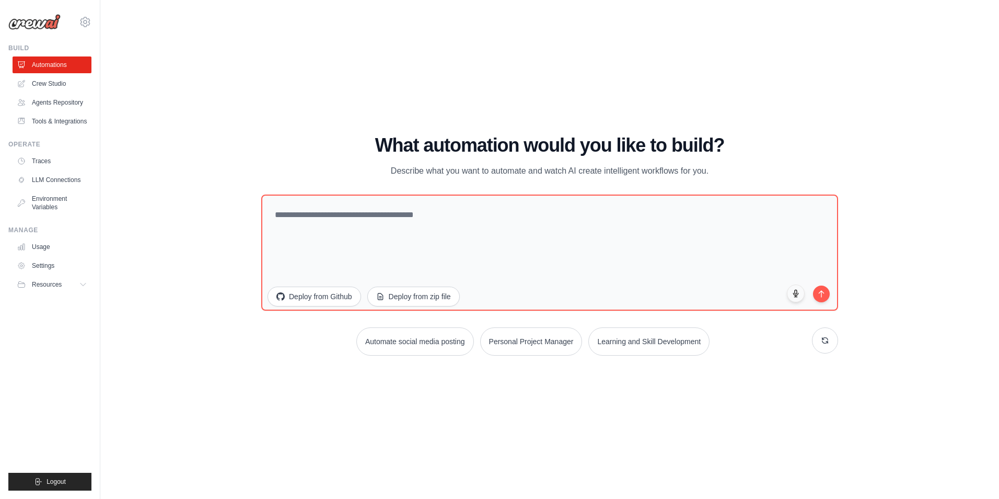
click at [183, 61] on div "WALKTHROUGH See how [PERSON_NAME] works Try a prompt below to see how [PERSON_N…" at bounding box center [550, 249] width 866 height 478
click at [183, 67] on div "WALKTHROUGH See how [PERSON_NAME] works Try a prompt below to see how [PERSON_N…" at bounding box center [550, 249] width 866 height 478
click at [91, 24] on icon at bounding box center [85, 22] width 13 height 13
click at [86, 23] on icon at bounding box center [85, 22] width 13 height 13
click at [259, 110] on div "WALKTHROUGH See how [PERSON_NAME] works Try a prompt below to see how [PERSON_N…" at bounding box center [550, 249] width 866 height 478
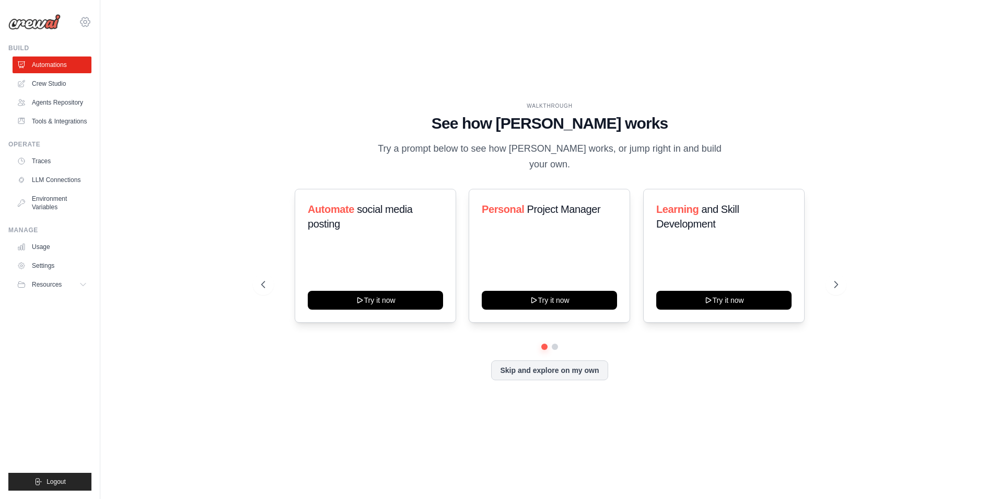
click at [82, 27] on icon at bounding box center [85, 22] width 13 height 13
click at [99, 68] on span "Settings" at bounding box center [130, 65] width 83 height 10
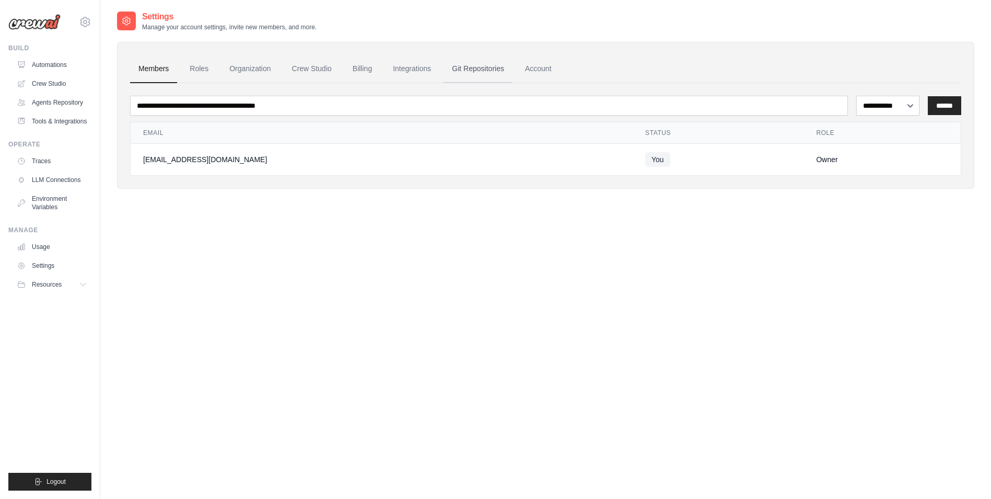
click at [460, 69] on link "Git Repositories" at bounding box center [478, 69] width 69 height 28
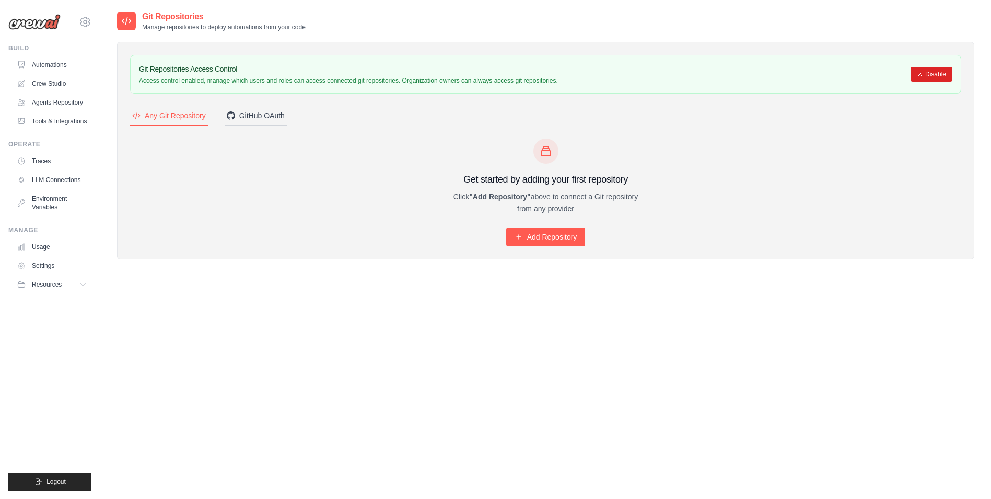
click at [252, 116] on div "GitHub OAuth" at bounding box center [256, 115] width 58 height 10
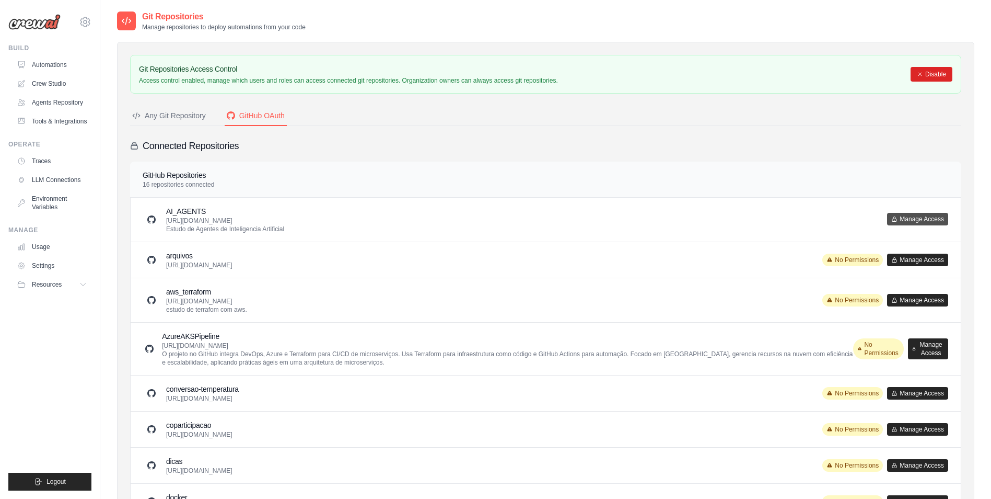
click at [915, 217] on button "Manage Access" at bounding box center [917, 219] width 61 height 13
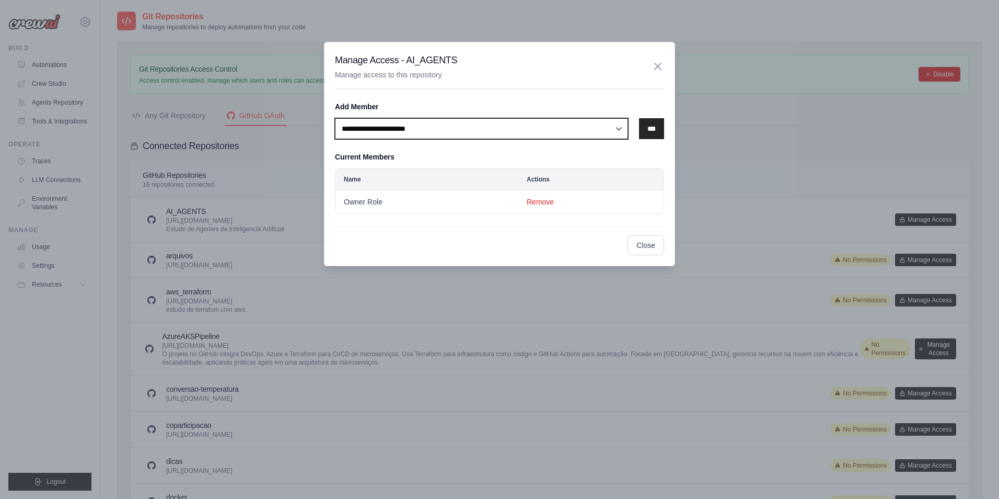
click at [622, 130] on select "**********" at bounding box center [481, 128] width 293 height 21
select select "******"
click at [335, 118] on select "**********" at bounding box center [481, 128] width 293 height 21
click at [657, 131] on input "***" at bounding box center [651, 128] width 25 height 21
select select
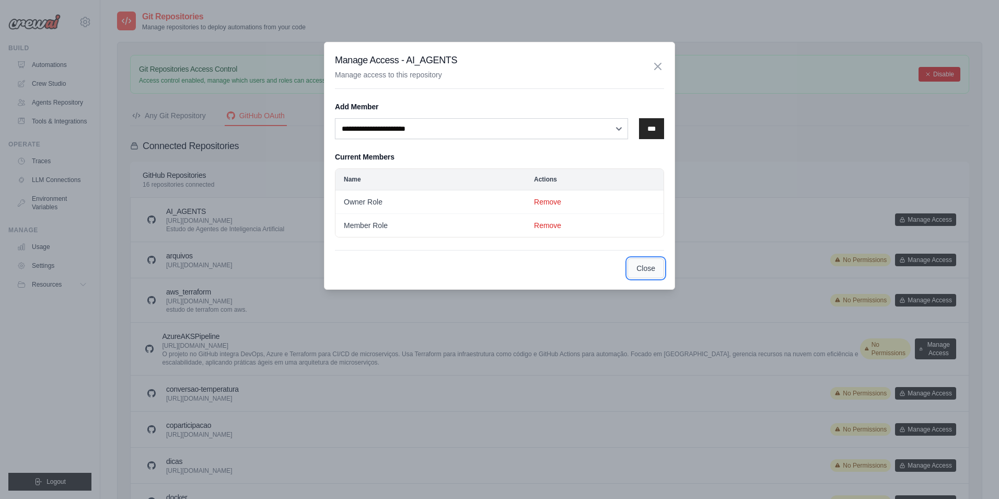
click at [645, 271] on button "Close" at bounding box center [646, 268] width 37 height 20
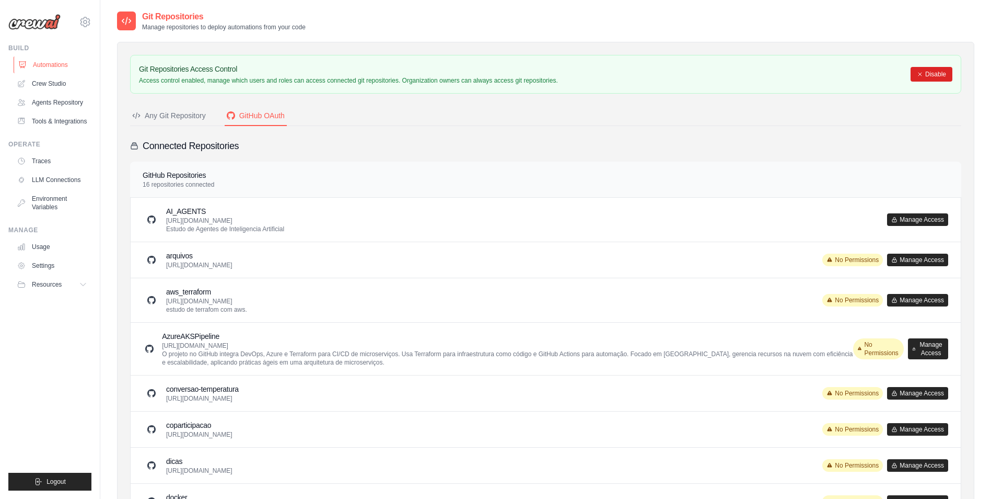
click at [49, 66] on link "Automations" at bounding box center [53, 64] width 79 height 17
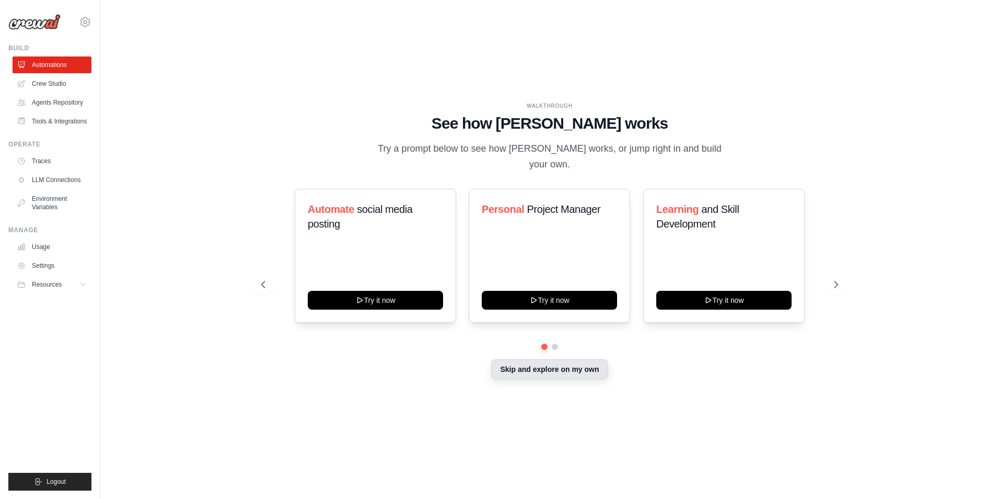
click at [554, 371] on button "Skip and explore on my own" at bounding box center [549, 369] width 117 height 20
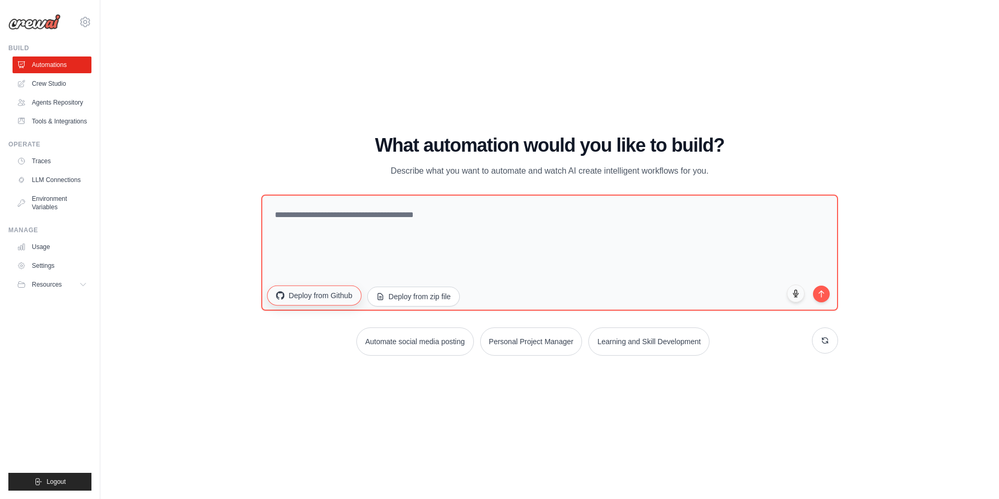
click at [291, 295] on button "Deploy from Github" at bounding box center [314, 295] width 94 height 20
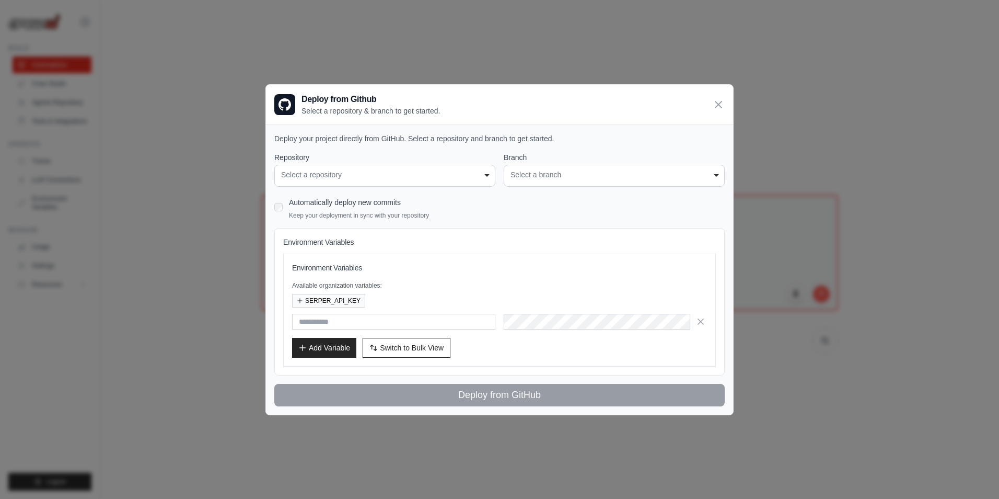
click at [353, 179] on div "Select a repository" at bounding box center [384, 174] width 207 height 11
click at [407, 179] on div "Select a repository" at bounding box center [384, 174] width 207 height 11
click at [461, 179] on div "Select a repository" at bounding box center [384, 174] width 207 height 11
click at [717, 101] on icon at bounding box center [718, 104] width 13 height 13
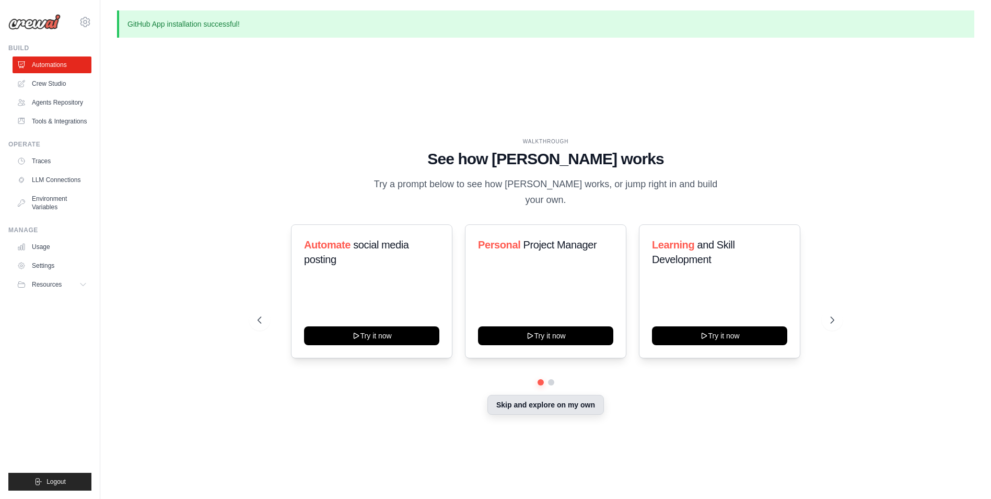
click at [519, 395] on button "Skip and explore on my own" at bounding box center [546, 405] width 117 height 20
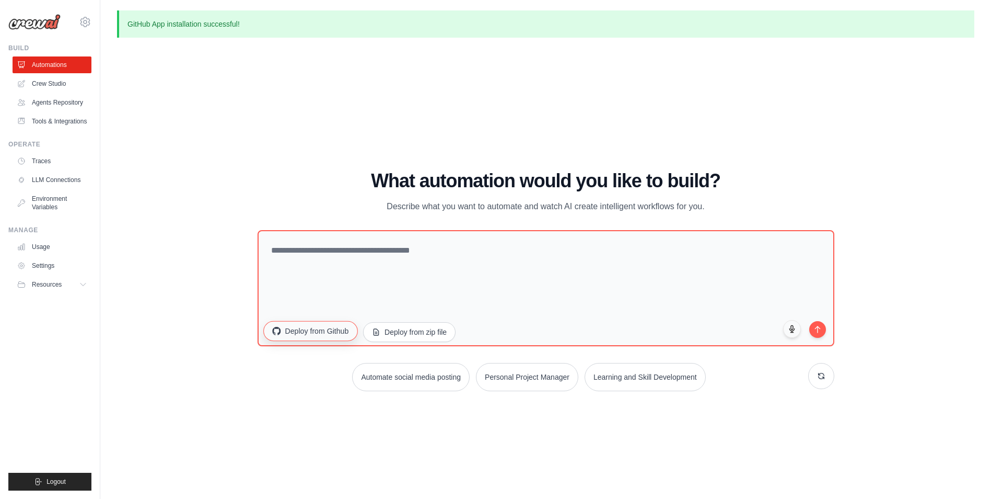
click at [290, 338] on button "Deploy from Github" at bounding box center [310, 331] width 94 height 20
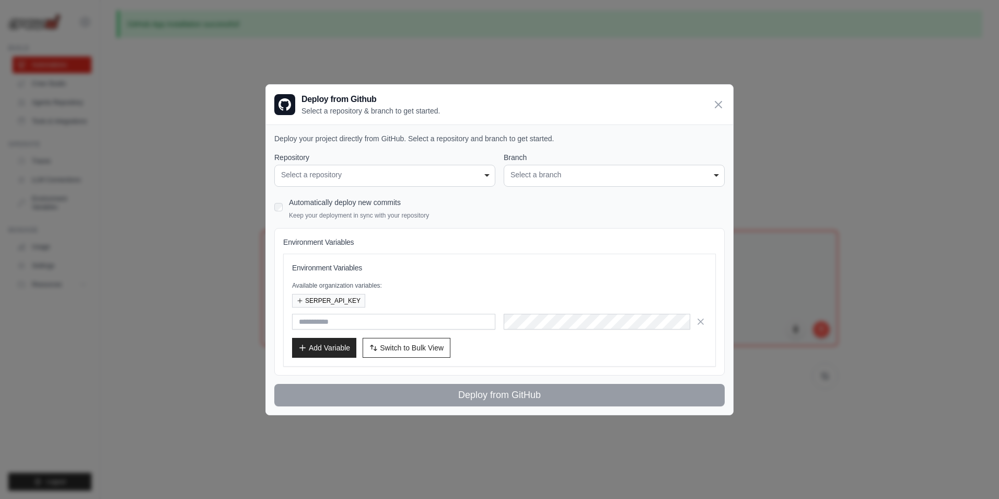
click at [341, 173] on div "Select a repository" at bounding box center [384, 174] width 207 height 11
click at [370, 178] on div "Select a repository" at bounding box center [384, 174] width 207 height 11
drag, startPoint x: 483, startPoint y: 179, endPoint x: 535, endPoint y: 179, distance: 52.3
click at [485, 179] on div "Select a repository" at bounding box center [384, 174] width 207 height 11
click at [539, 179] on div "Select a branch" at bounding box center [614, 174] width 207 height 11
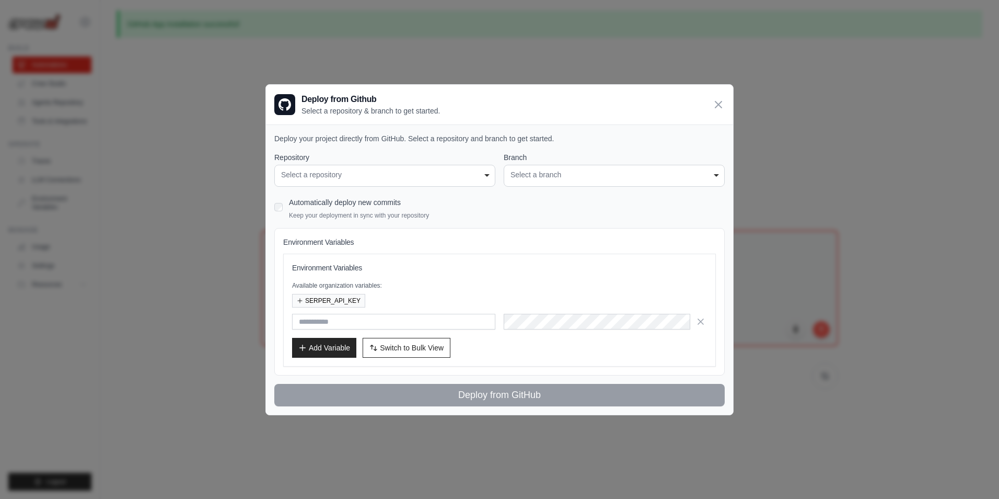
click at [412, 171] on div "Select a repository" at bounding box center [384, 174] width 207 height 11
click at [550, 186] on div "**********" at bounding box center [614, 176] width 221 height 22
click at [399, 176] on div "Select a repository" at bounding box center [384, 174] width 207 height 11
click at [273, 22] on div "**********" at bounding box center [499, 249] width 999 height 499
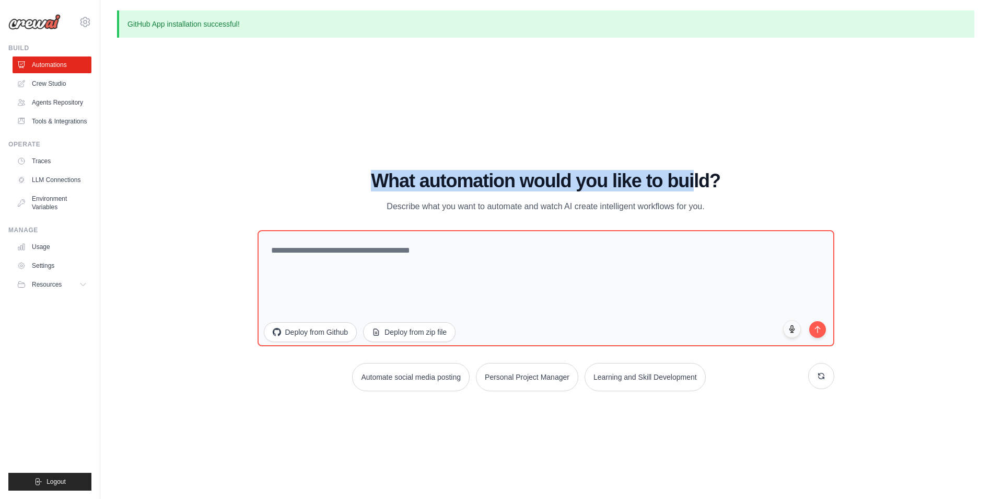
drag, startPoint x: 595, startPoint y: 179, endPoint x: 698, endPoint y: 180, distance: 103.0
click at [698, 180] on h1 "What automation would you like to build?" at bounding box center [546, 180] width 577 height 21
click at [397, 333] on button "Deploy from zip file" at bounding box center [410, 331] width 94 height 20
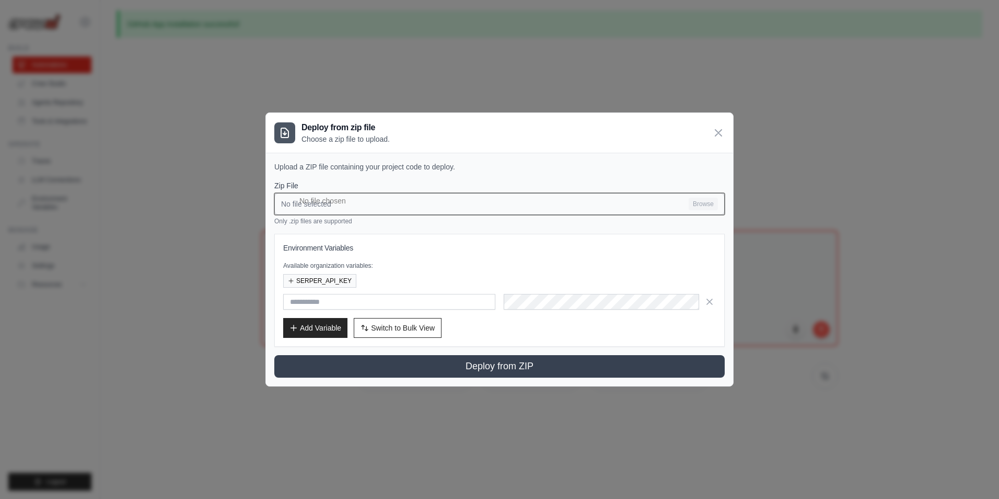
click at [315, 200] on input "No file selected Browse" at bounding box center [499, 204] width 451 height 22
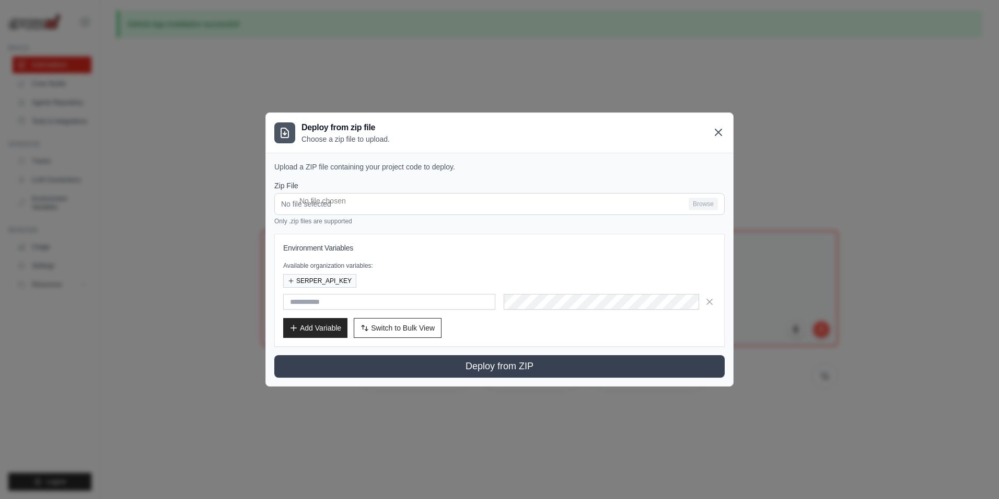
click at [720, 133] on icon at bounding box center [719, 132] width 6 height 6
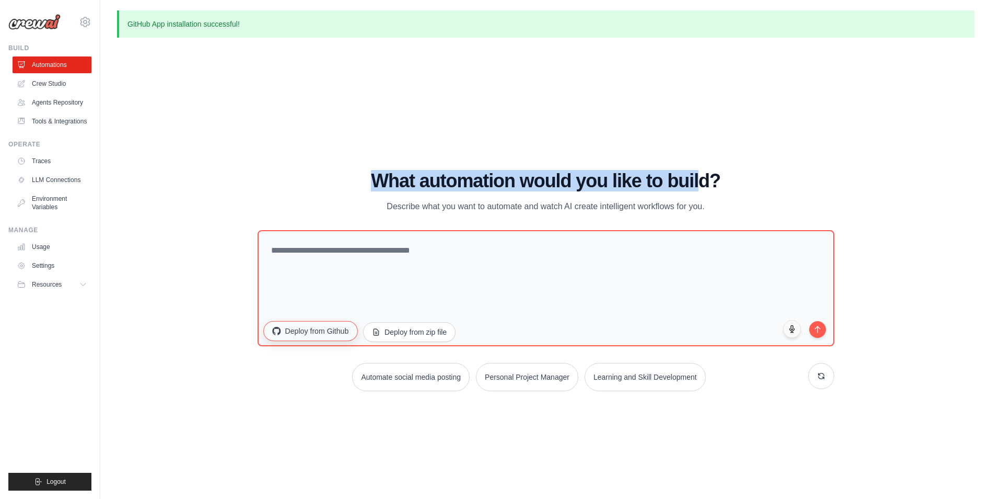
click at [318, 333] on button "Deploy from Github" at bounding box center [310, 331] width 94 height 20
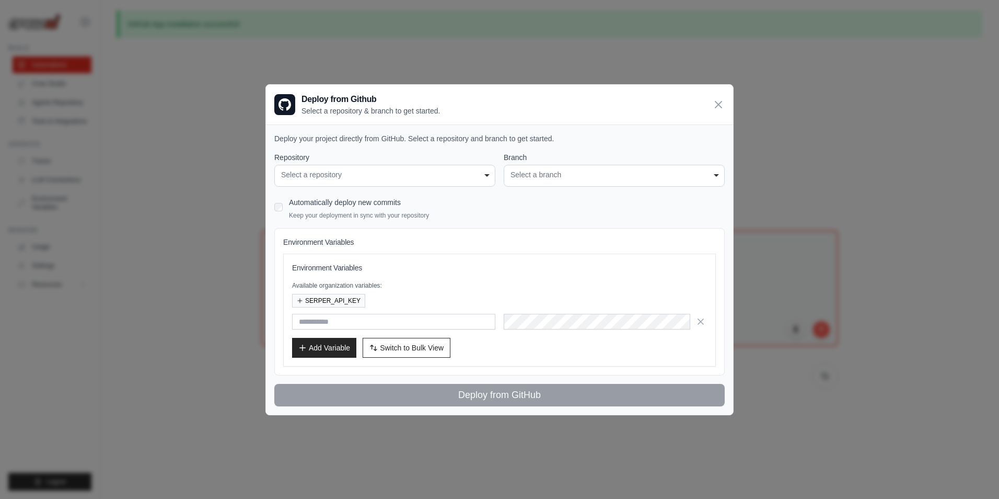
click at [378, 179] on div "Select a repository" at bounding box center [384, 174] width 207 height 11
click at [510, 179] on div "**********" at bounding box center [614, 176] width 221 height 22
click at [491, 178] on div "**********" at bounding box center [384, 176] width 221 height 22
click at [356, 142] on p "Deploy your project directly from GitHub. Select a repository and branch to get…" at bounding box center [499, 138] width 451 height 10
click at [395, 183] on div "**********" at bounding box center [384, 176] width 221 height 22
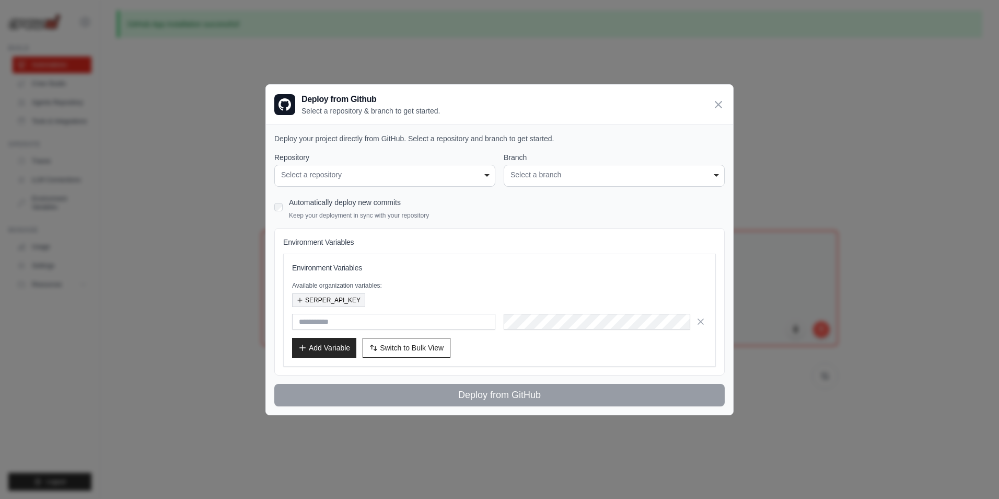
click at [346, 307] on div "Environment Variables Available organization variables: SERPER_API_KEY Add Vari…" at bounding box center [499, 309] width 415 height 95
click at [342, 304] on button "SERPER_API_KEY" at bounding box center [328, 300] width 73 height 14
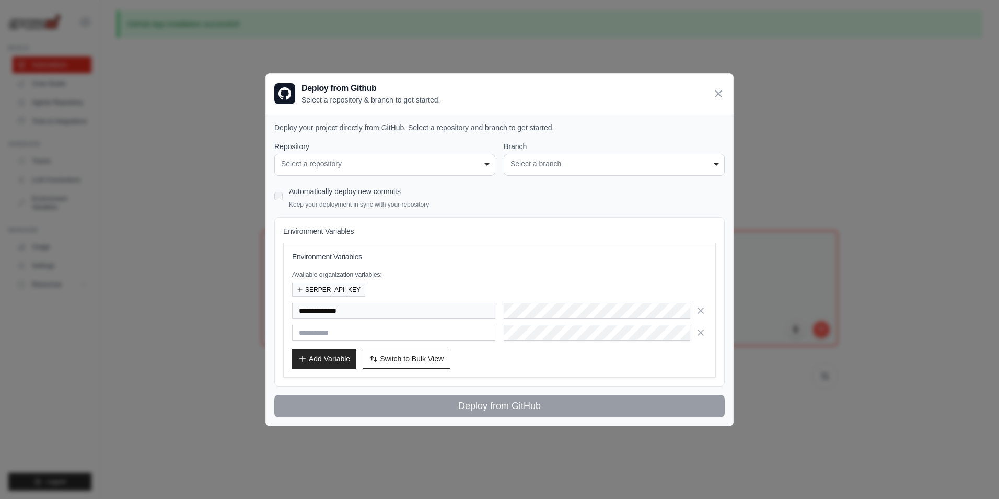
click at [389, 156] on div "**********" at bounding box center [384, 165] width 221 height 22
click at [704, 308] on icon "button" at bounding box center [701, 310] width 10 height 10
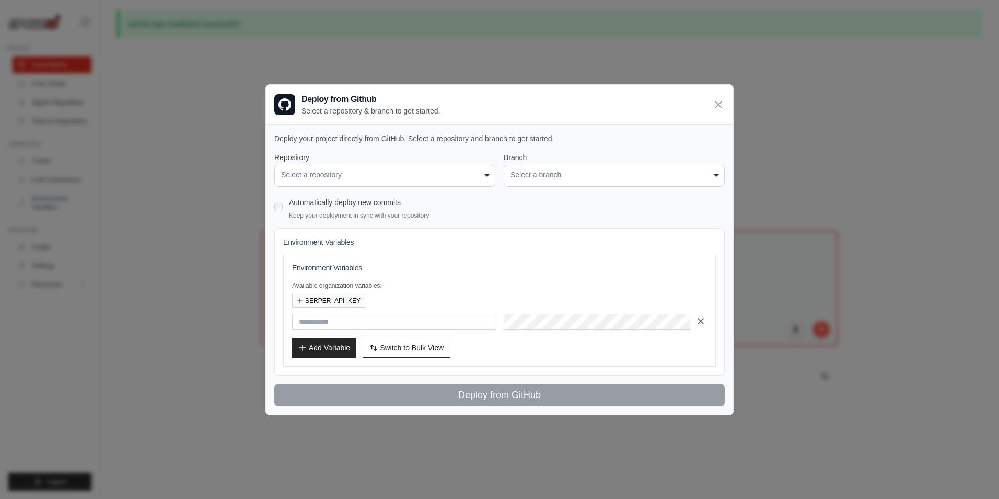
click at [702, 317] on icon "button" at bounding box center [701, 321] width 10 height 10
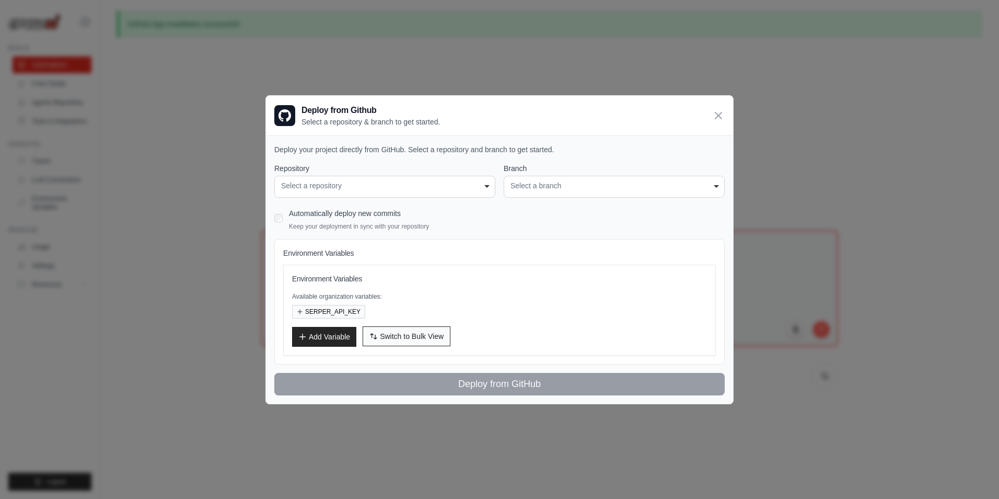
click at [412, 342] on button "Switch to Bulk View Switch to Table View" at bounding box center [407, 336] width 88 height 20
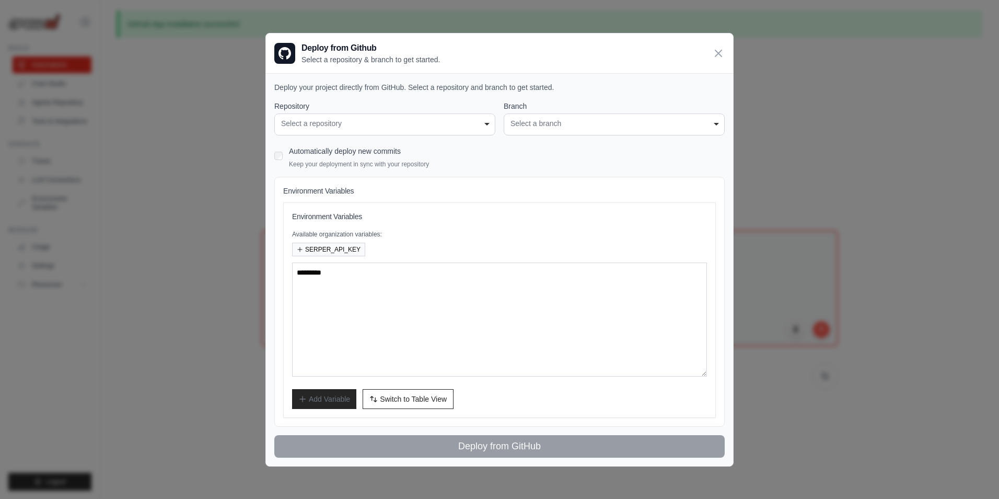
click at [369, 121] on div "Select a repository" at bounding box center [384, 123] width 207 height 11
click at [724, 50] on icon at bounding box center [718, 53] width 13 height 13
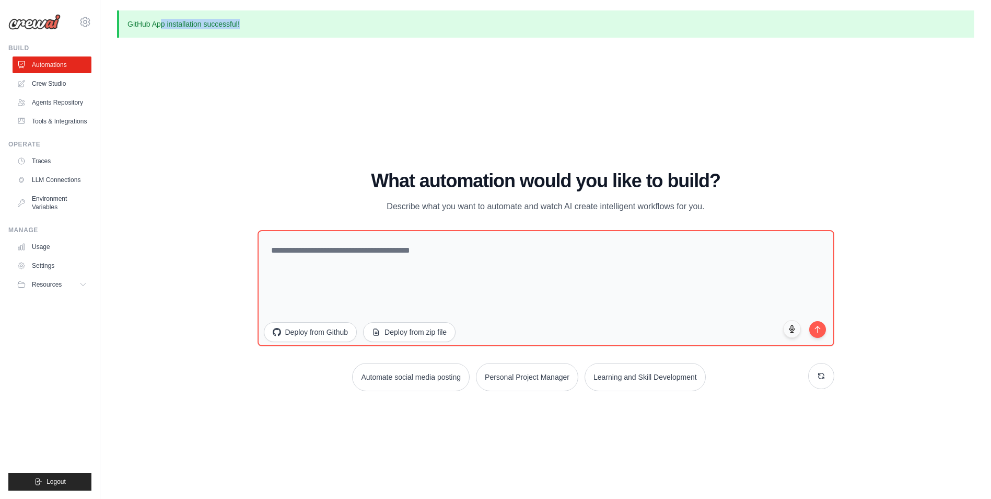
drag, startPoint x: 161, startPoint y: 22, endPoint x: 275, endPoint y: 19, distance: 114.0
click at [275, 19] on p "GitHub App installation successful!" at bounding box center [546, 23] width 858 height 27
drag, startPoint x: 275, startPoint y: 19, endPoint x: 207, endPoint y: 148, distance: 145.6
click at [316, 171] on h1 "What automation would you like to build?" at bounding box center [546, 180] width 577 height 21
click at [197, 158] on div "WALKTHROUGH See how CrewAI works Try a prompt below to see how CrewAI works, or…" at bounding box center [546, 285] width 858 height 478
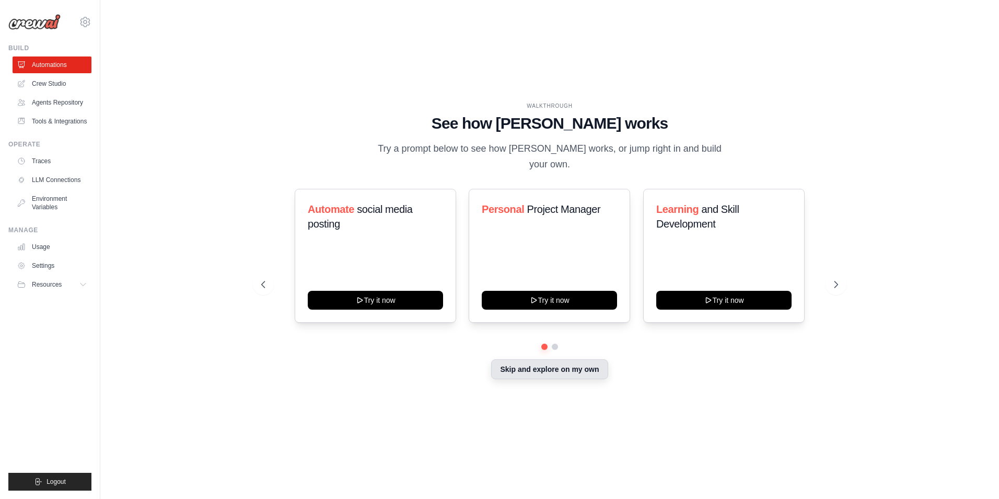
click at [520, 364] on button "Skip and explore on my own" at bounding box center [549, 369] width 117 height 20
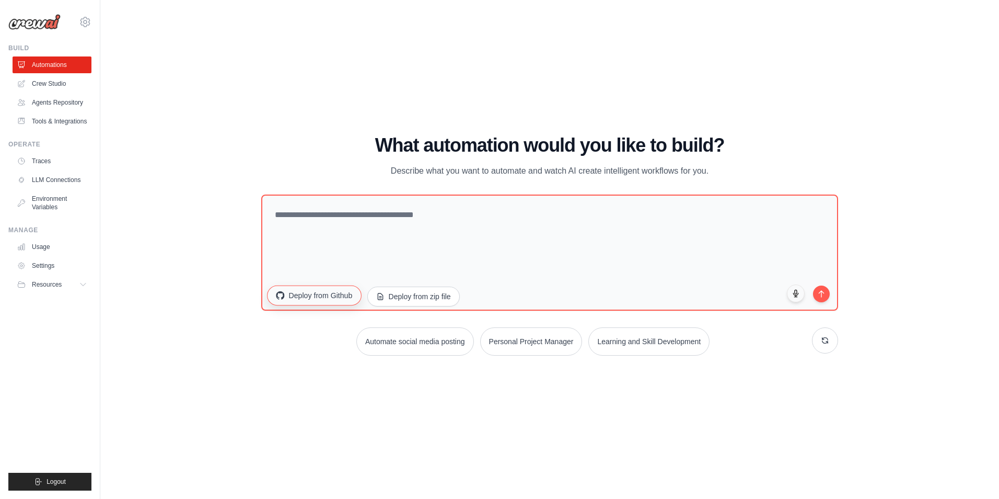
click at [343, 297] on button "Deploy from Github" at bounding box center [314, 295] width 94 height 20
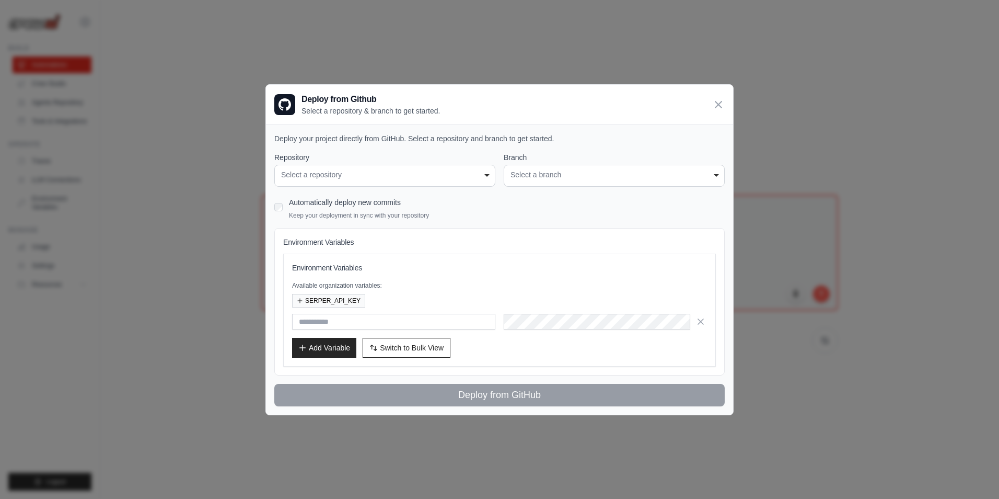
click at [411, 173] on div "Select a repository" at bounding box center [384, 174] width 207 height 11
click at [470, 174] on div "Select a repository" at bounding box center [384, 174] width 207 height 11
click at [306, 172] on div "Select a repository" at bounding box center [384, 174] width 207 height 11
click at [724, 101] on icon at bounding box center [718, 104] width 13 height 13
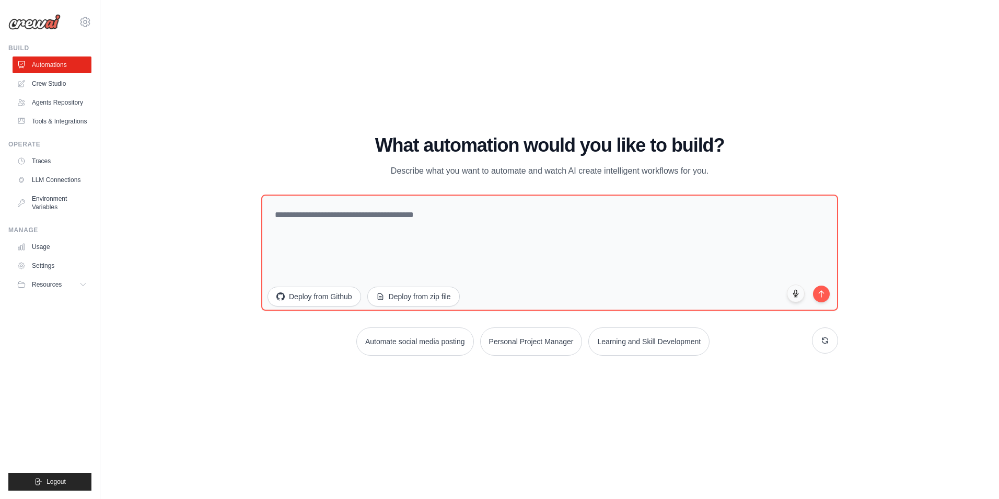
click at [224, 98] on div "WALKTHROUGH See how CrewAI works Try a prompt below to see how CrewAI works, or…" at bounding box center [550, 249] width 866 height 478
click at [48, 258] on link "Settings" at bounding box center [53, 265] width 79 height 17
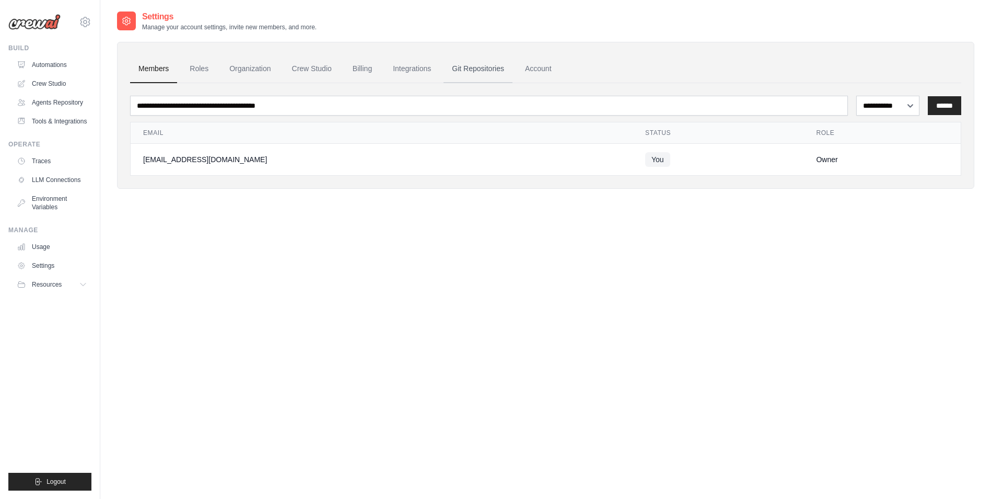
click at [472, 66] on link "Git Repositories" at bounding box center [478, 69] width 69 height 28
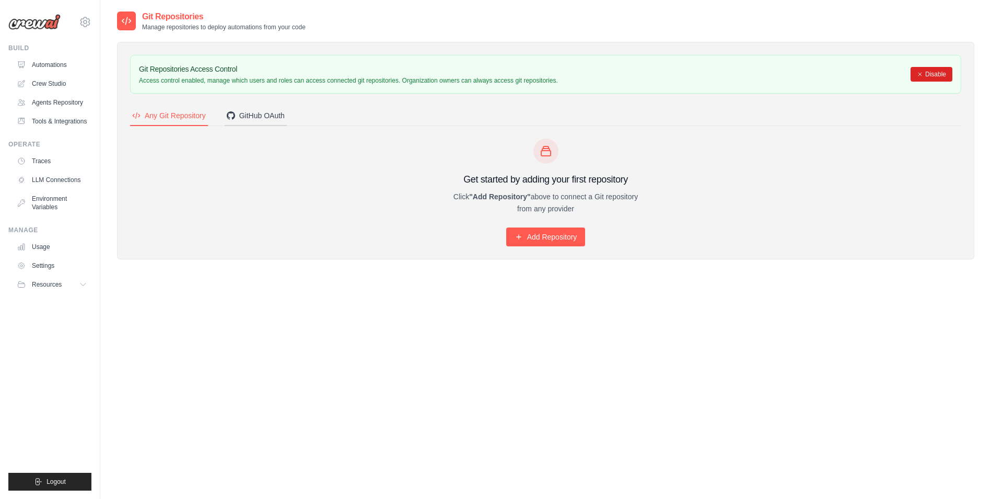
click at [258, 119] on div "GitHub OAuth" at bounding box center [256, 115] width 58 height 10
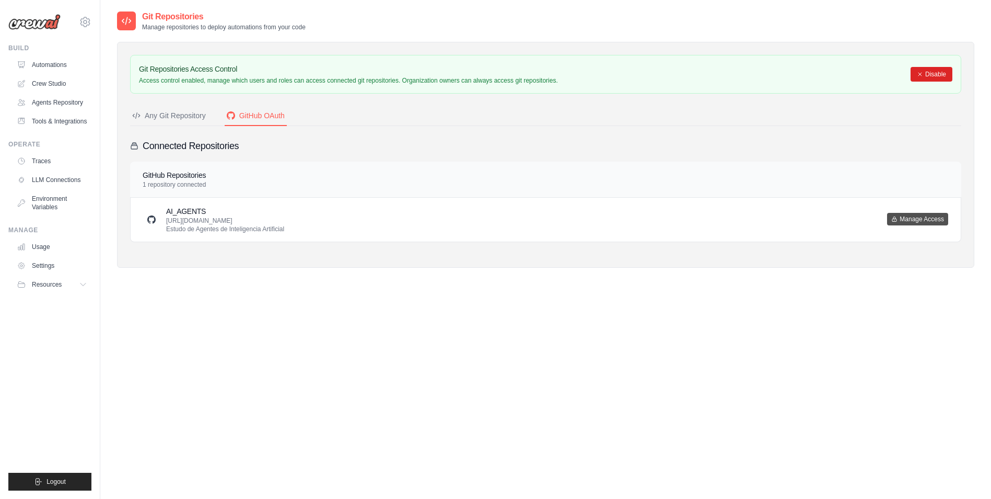
click at [905, 220] on button "Manage Access" at bounding box center [917, 219] width 61 height 13
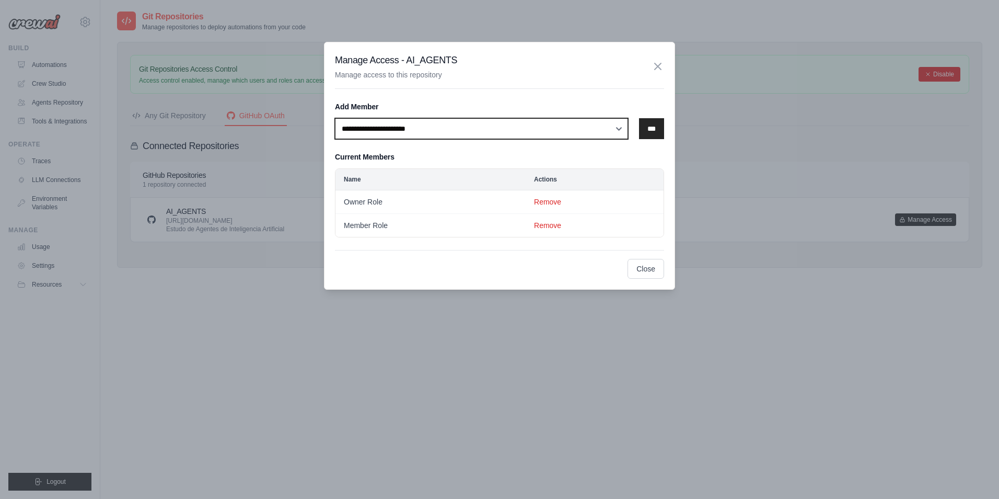
click at [619, 129] on select "**********" at bounding box center [481, 128] width 293 height 21
click at [616, 128] on select "**********" at bounding box center [481, 128] width 293 height 21
click at [544, 201] on button "Remove" at bounding box center [547, 201] width 27 height 10
click at [656, 68] on icon "button" at bounding box center [658, 66] width 13 height 13
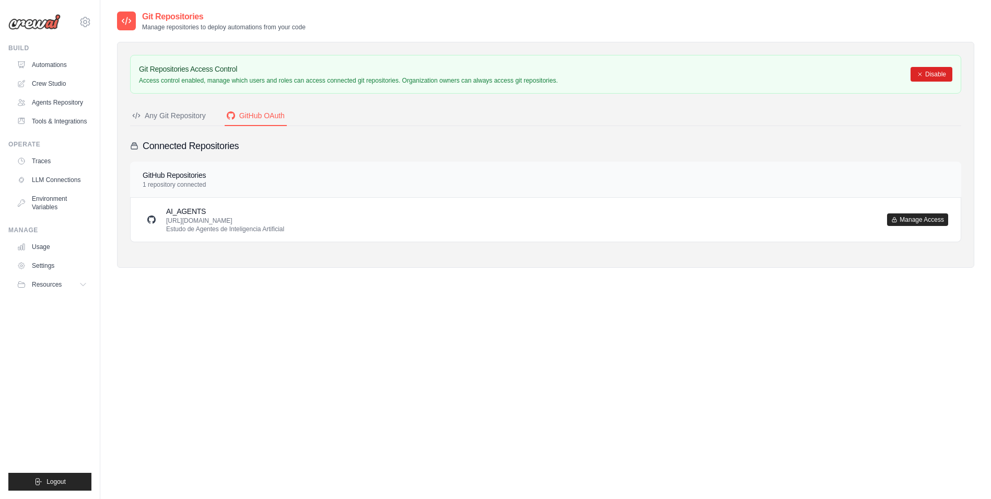
click at [168, 183] on p "1 repository connected" at bounding box center [174, 184] width 63 height 8
click at [908, 216] on button "Manage Access" at bounding box center [917, 219] width 61 height 13
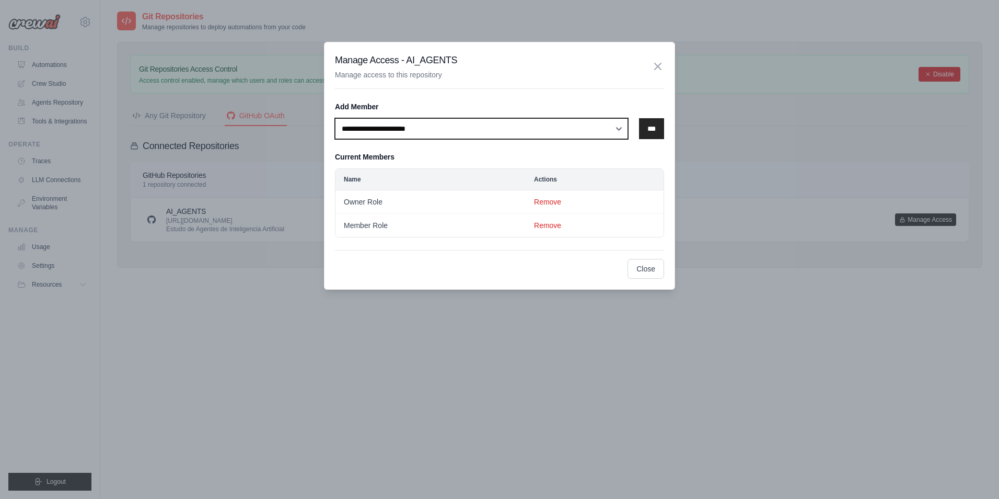
click at [608, 128] on select "**********" at bounding box center [481, 128] width 293 height 21
click at [789, 250] on div "**********" at bounding box center [499, 249] width 999 height 499
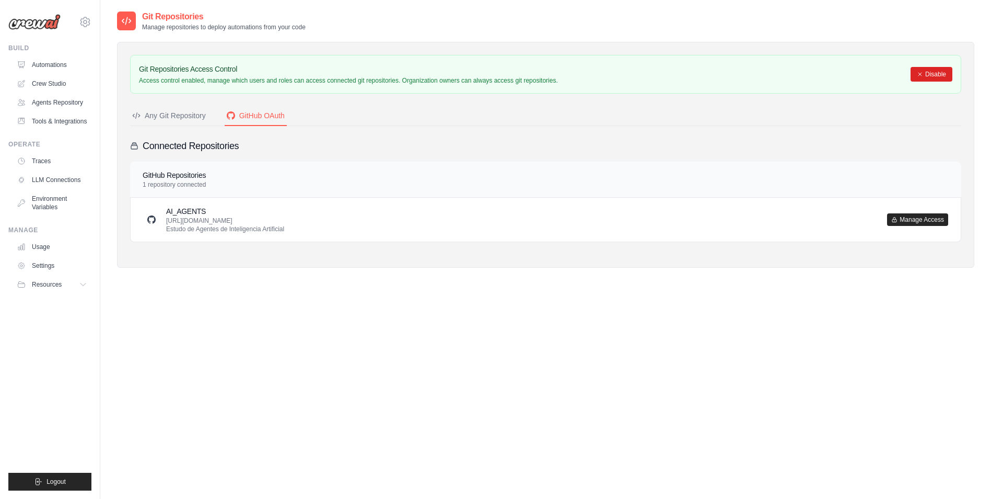
click at [194, 117] on div "Any Git Repository" at bounding box center [169, 115] width 74 height 10
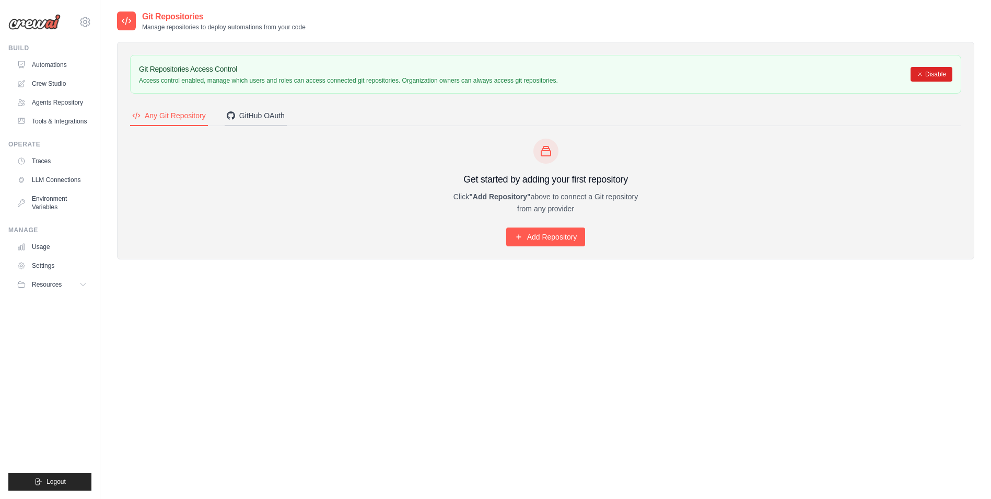
click at [265, 119] on div "GitHub OAuth" at bounding box center [256, 115] width 58 height 10
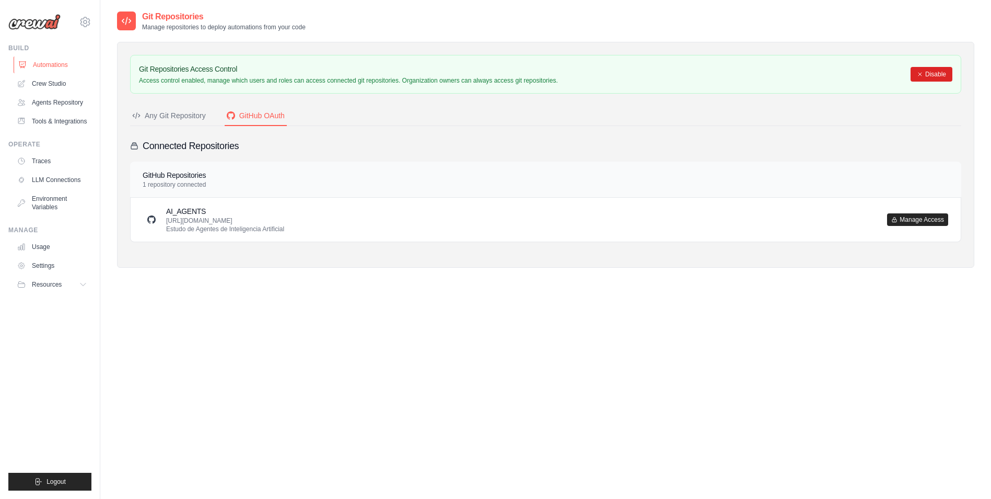
click at [59, 67] on link "Automations" at bounding box center [53, 64] width 79 height 17
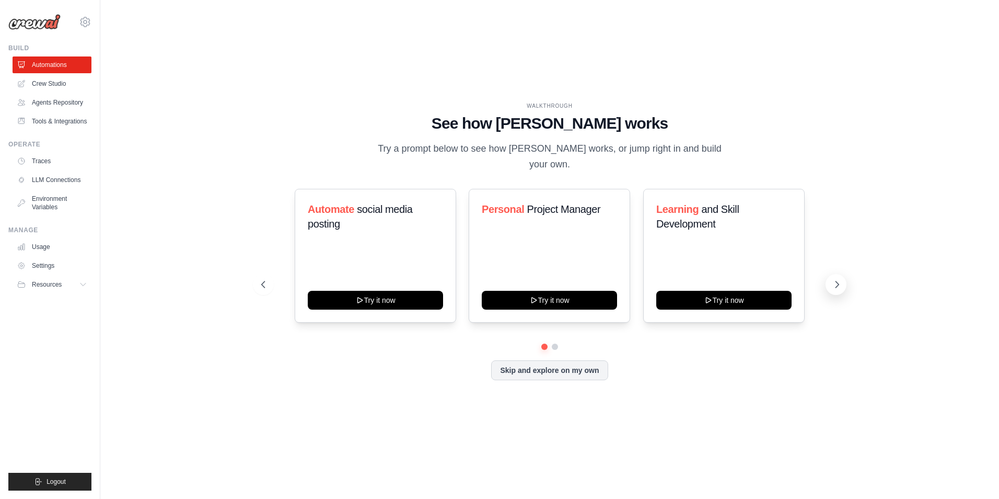
click at [834, 279] on icon at bounding box center [837, 284] width 10 height 10
click at [561, 360] on button "Skip and explore on my own" at bounding box center [549, 369] width 117 height 20
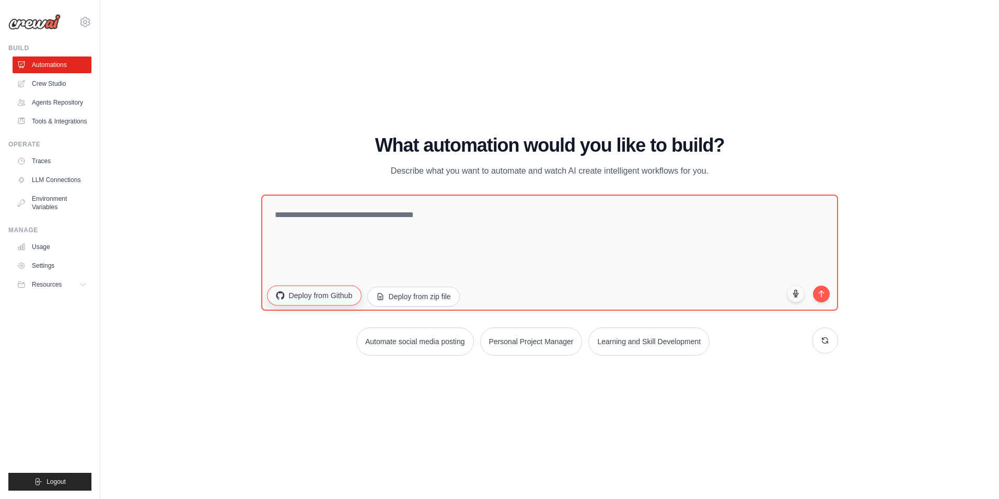
click at [305, 295] on button "Deploy from Github" at bounding box center [314, 295] width 94 height 20
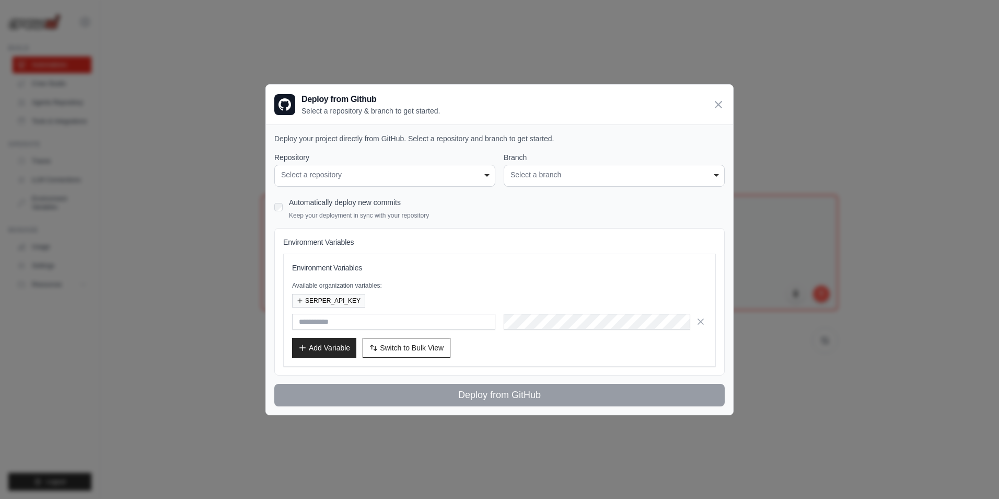
click at [363, 171] on div "Select a repository" at bounding box center [384, 174] width 207 height 11
click at [558, 180] on div "Select a branch" at bounding box center [614, 174] width 207 height 11
click at [407, 317] on input "text" at bounding box center [393, 322] width 203 height 16
click at [323, 347] on button "Add Variable" at bounding box center [324, 347] width 64 height 20
click at [399, 349] on span "Switch to Bulk View" at bounding box center [412, 347] width 64 height 10
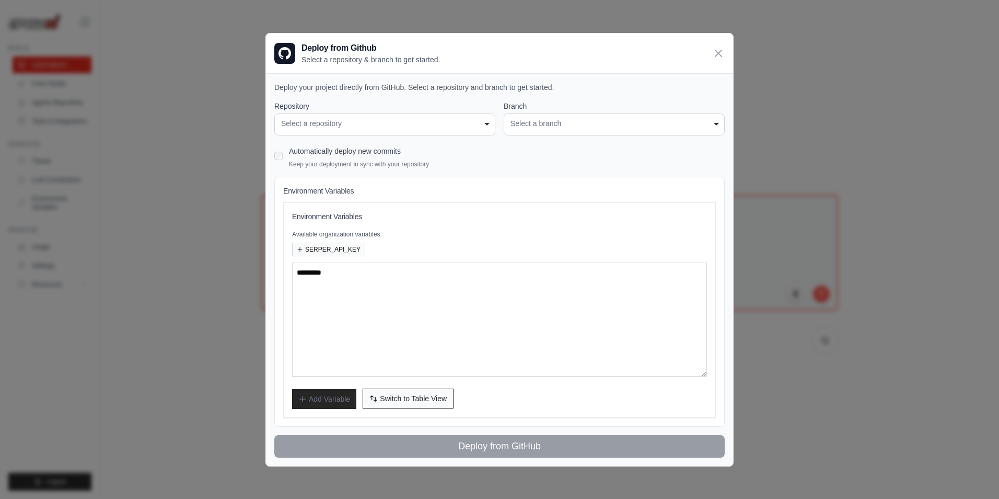
click at [396, 402] on span "Switch to Table View" at bounding box center [413, 398] width 67 height 10
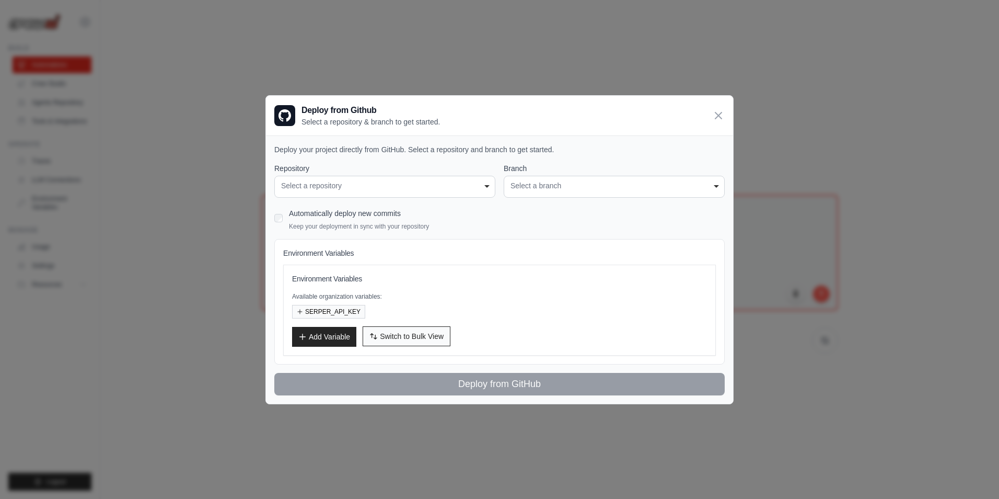
click at [412, 340] on span "Switch to Bulk View" at bounding box center [412, 336] width 64 height 10
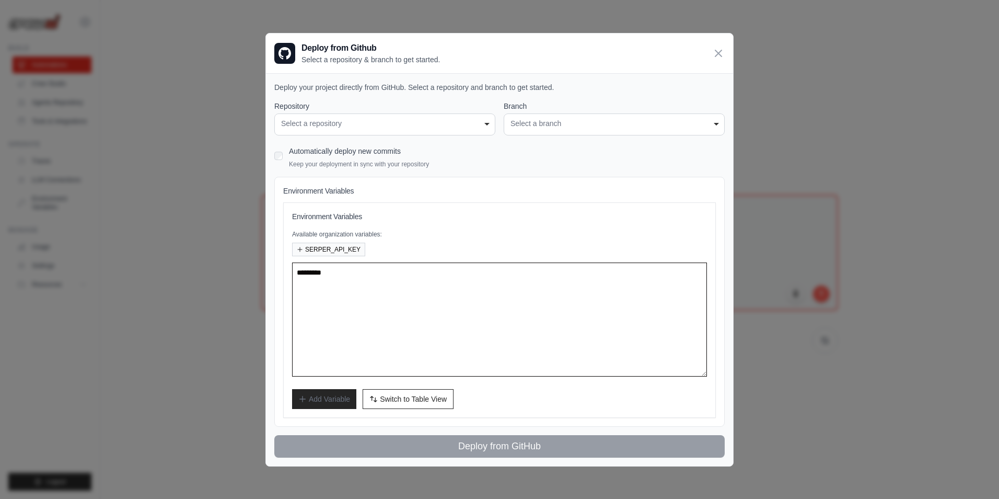
click at [379, 311] on textarea at bounding box center [499, 319] width 415 height 114
click at [419, 401] on span "Switch to Table View" at bounding box center [413, 398] width 67 height 10
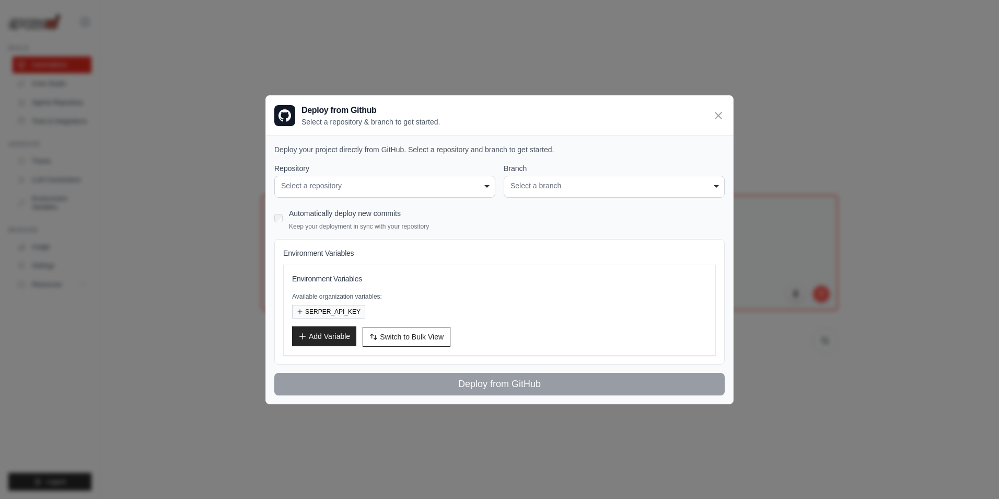
click at [341, 336] on button "Add Variable" at bounding box center [324, 336] width 64 height 20
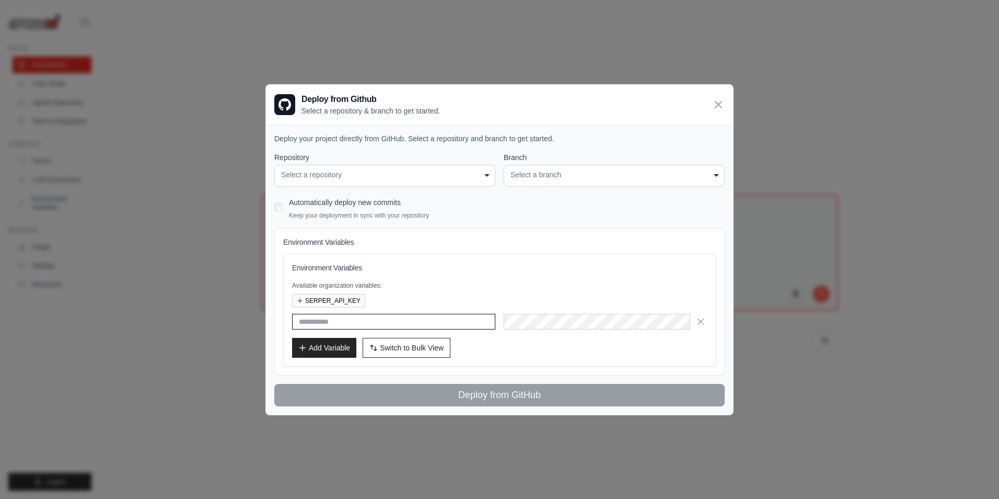
click at [461, 321] on input "text" at bounding box center [393, 322] width 203 height 16
click at [423, 348] on span "Switch to Bulk View" at bounding box center [412, 347] width 64 height 10
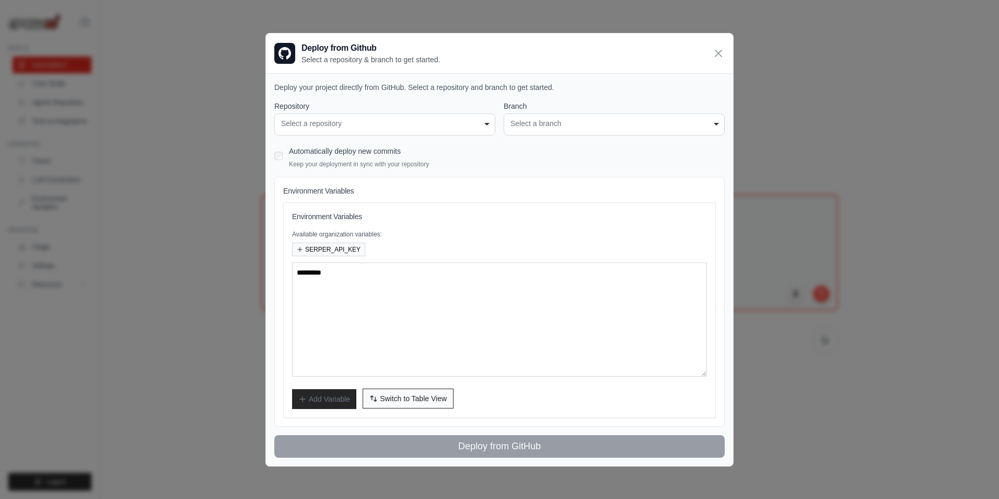
click at [426, 395] on span "Switch to Table View" at bounding box center [413, 398] width 67 height 10
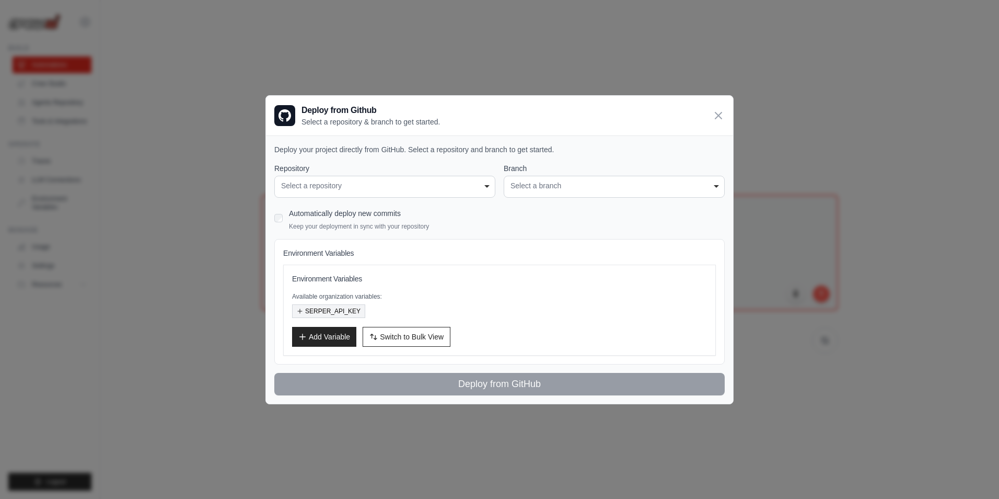
drag, startPoint x: 355, startPoint y: 321, endPoint x: 354, endPoint y: 316, distance: 5.3
click at [354, 320] on div "Environment Variables Available organization variables: SERPER_API_KEY Add Vari…" at bounding box center [499, 309] width 415 height 73
click at [354, 316] on button "SERPER_API_KEY" at bounding box center [328, 311] width 73 height 14
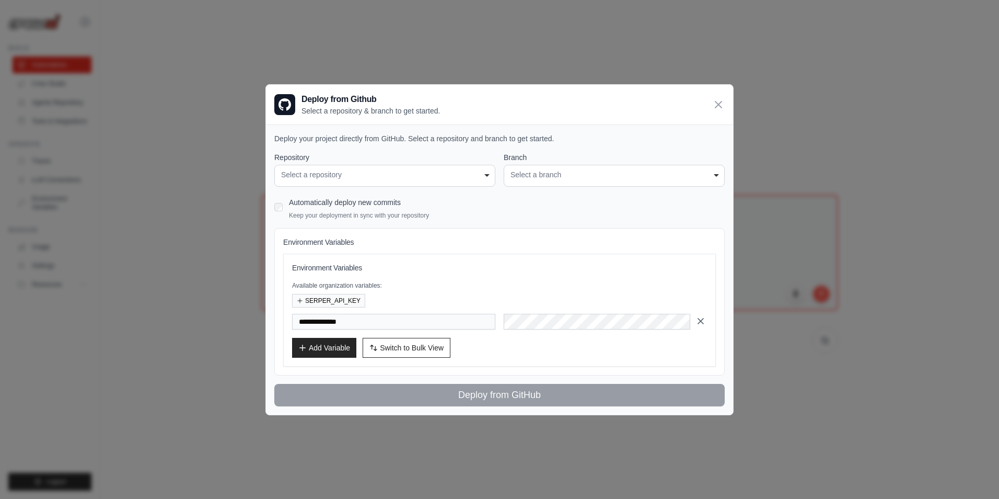
click at [702, 321] on icon "button" at bounding box center [701, 321] width 10 height 10
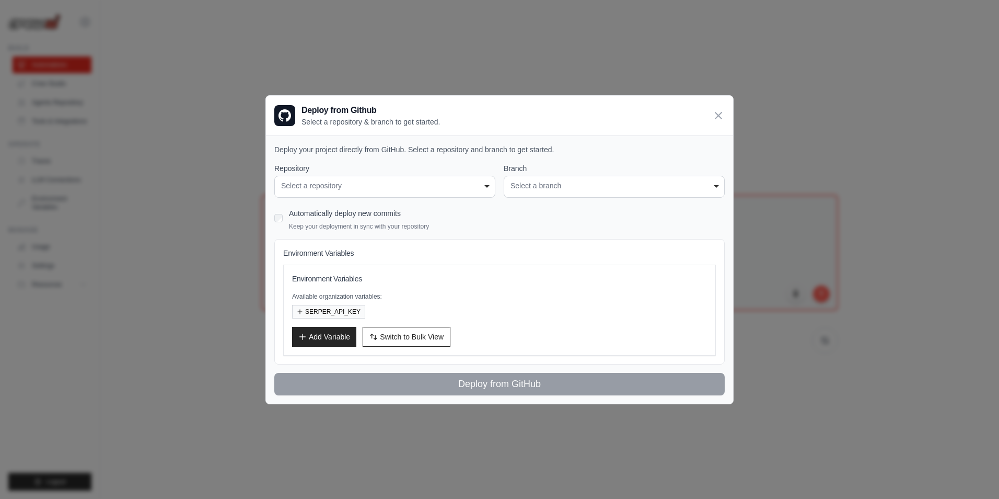
click at [436, 182] on div "Select a repository" at bounding box center [384, 185] width 207 height 11
click at [591, 187] on div "Select a branch" at bounding box center [614, 185] width 207 height 11
click at [717, 117] on icon at bounding box center [719, 115] width 6 height 6
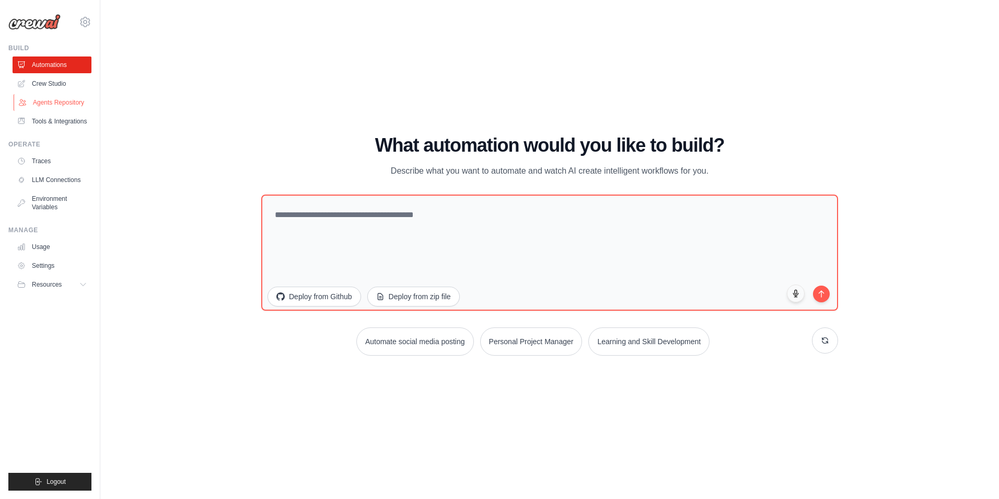
click at [56, 103] on link "Agents Repository" at bounding box center [53, 102] width 79 height 17
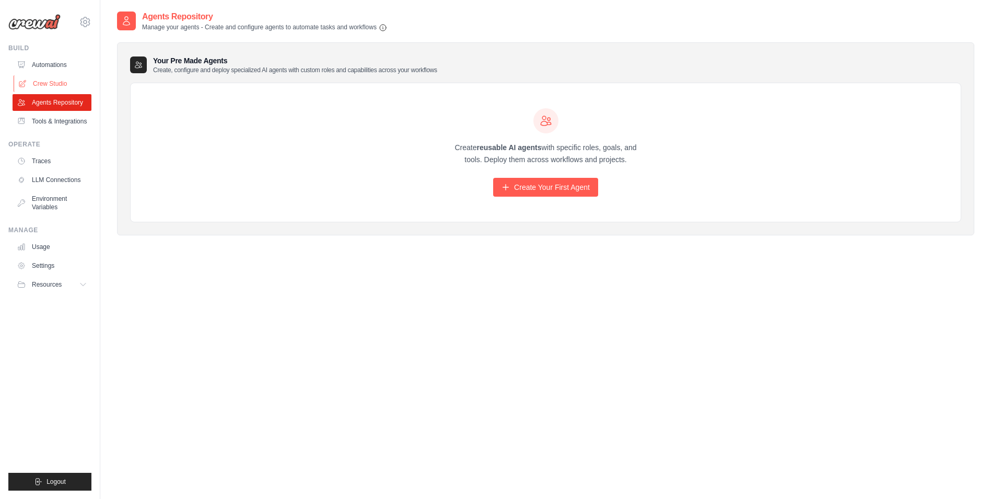
click at [63, 85] on link "Crew Studio" at bounding box center [53, 83] width 79 height 17
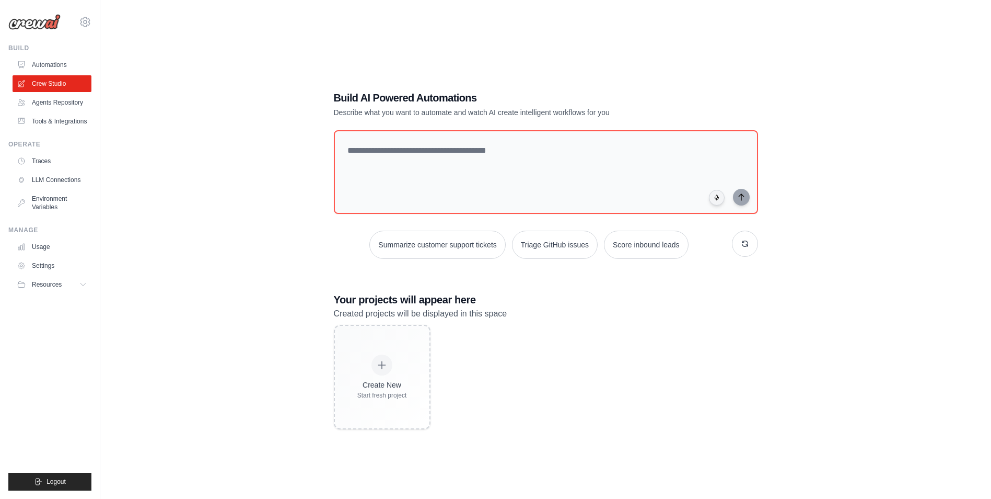
click at [49, 120] on link "Tools & Integrations" at bounding box center [52, 121] width 79 height 17
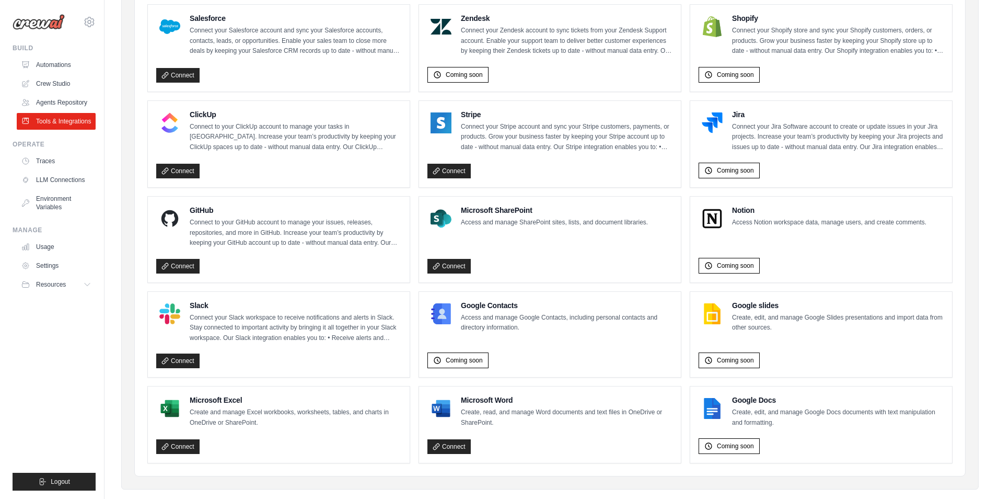
scroll to position [506, 0]
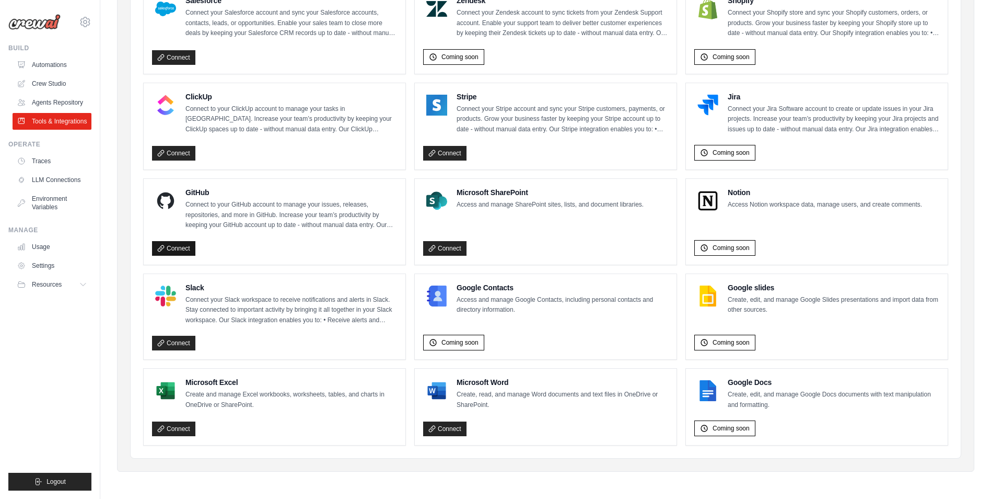
click at [175, 250] on link "Connect" at bounding box center [173, 248] width 43 height 15
